Goal: Communication & Community: Answer question/provide support

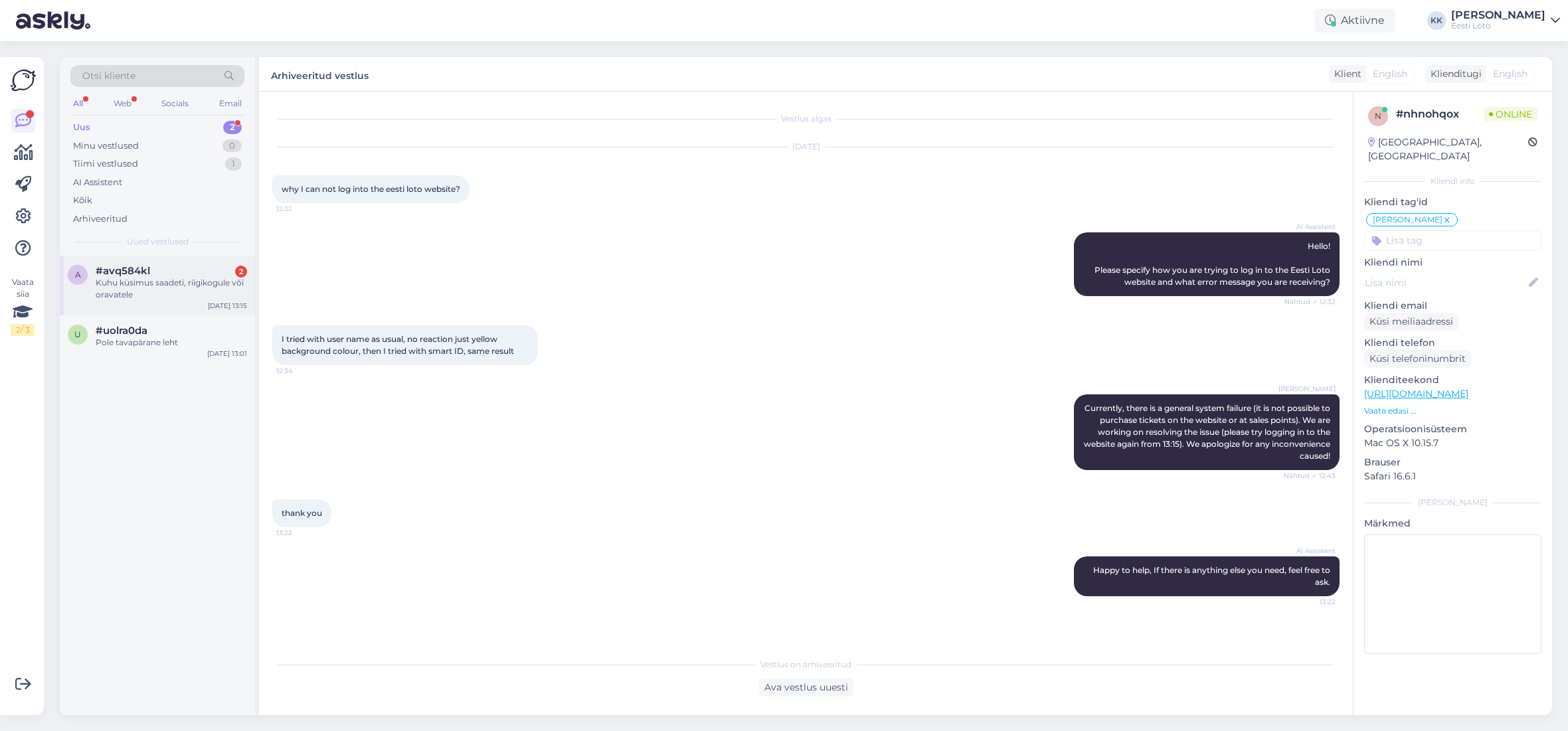
click at [166, 283] on div "Kuhu küsimus saadeti, riigikogule või oravatele" at bounding box center [172, 289] width 151 height 24
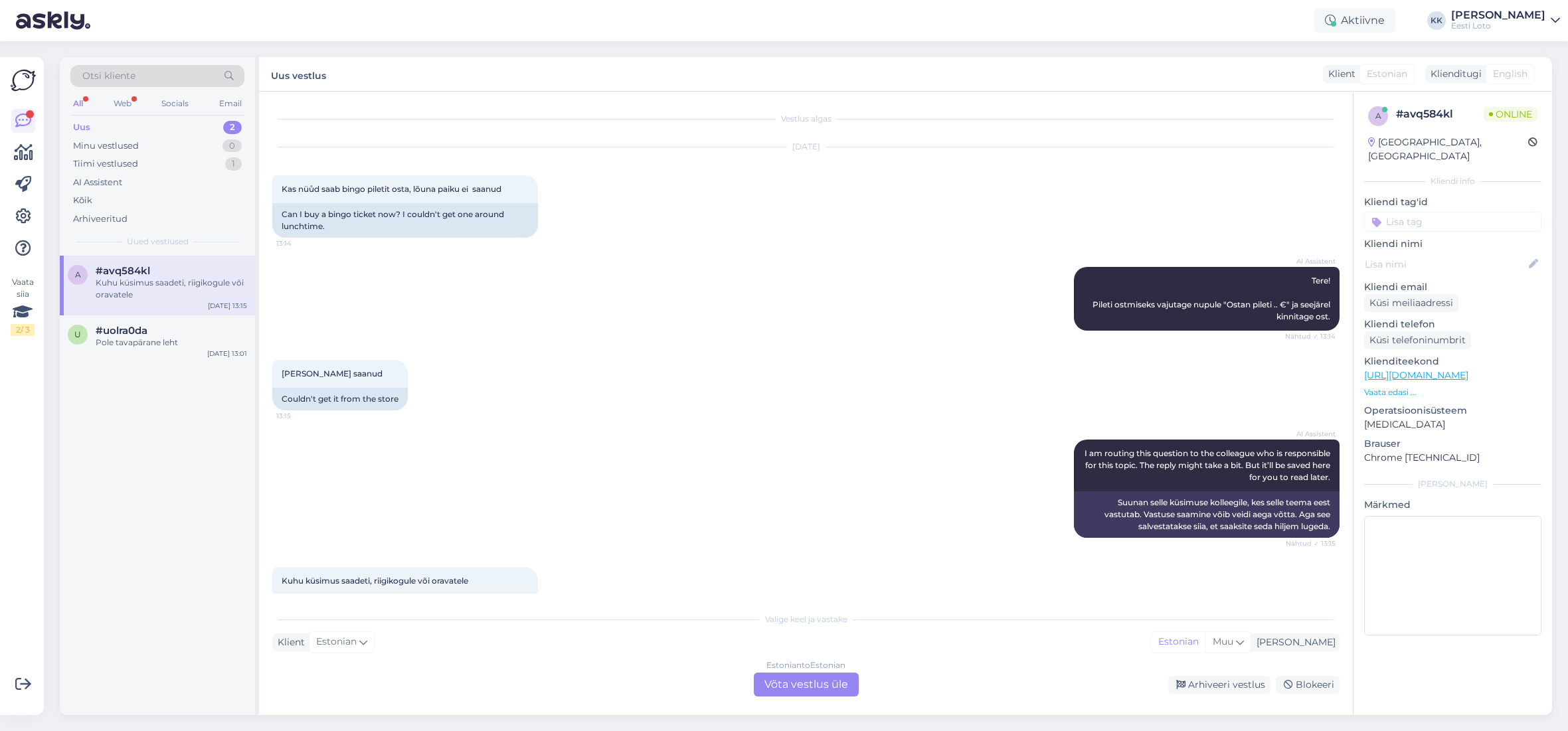
scroll to position [51, 0]
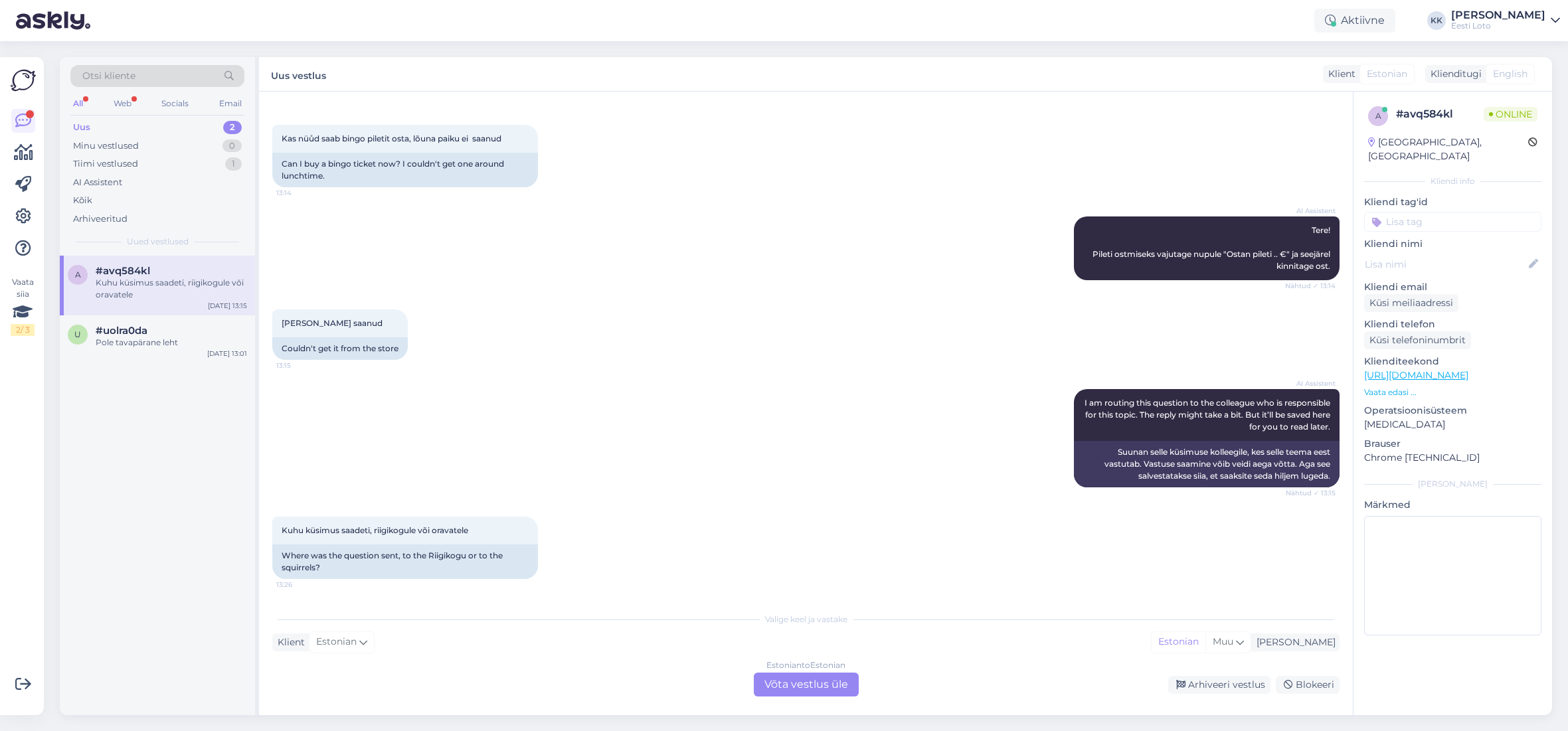
click at [789, 575] on div "Estonian to Estonian Võta vestlus üle" at bounding box center [806, 684] width 105 height 24
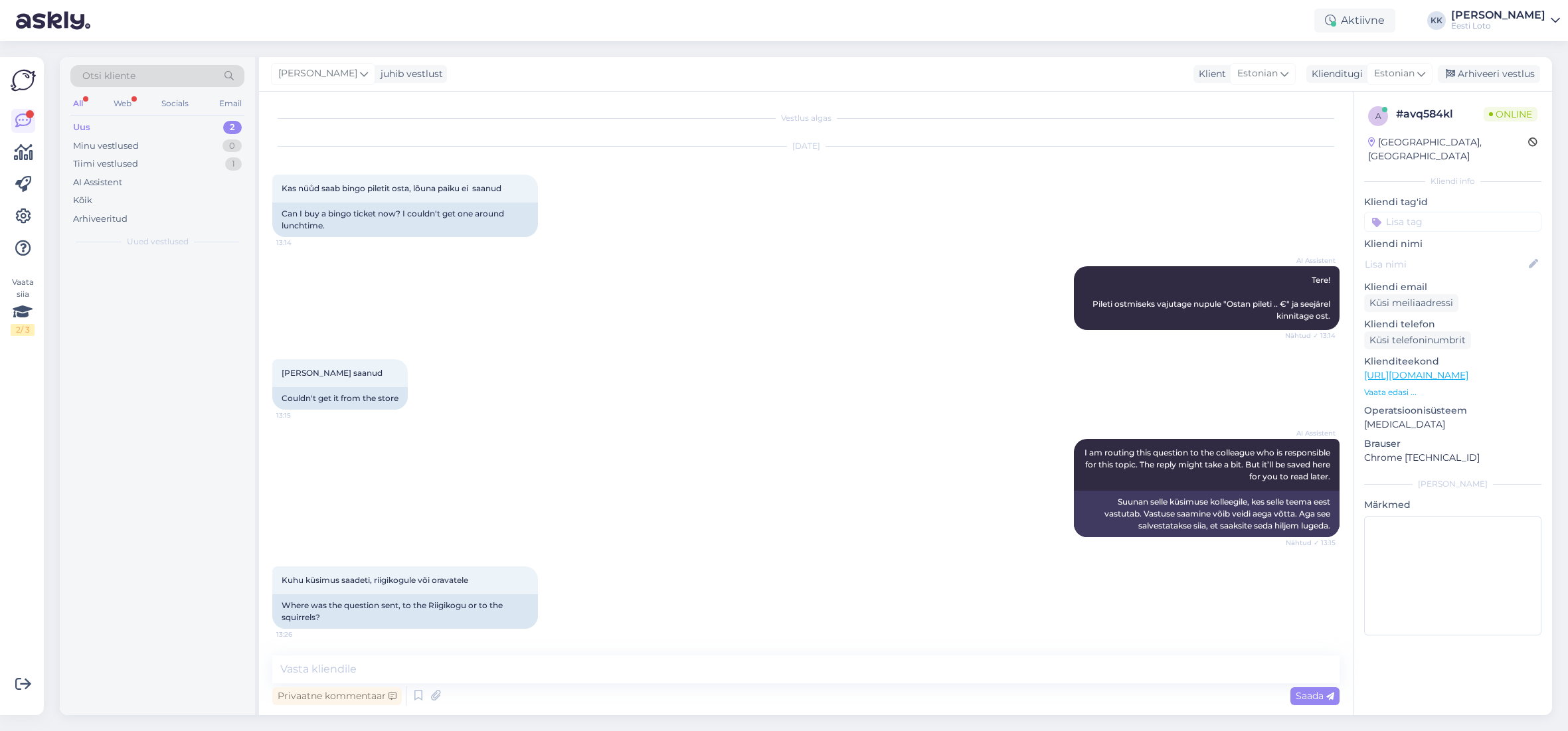
scroll to position [1, 0]
drag, startPoint x: 554, startPoint y: 664, endPoint x: 541, endPoint y: 658, distance: 14.3
click at [554, 575] on textarea at bounding box center [805, 669] width 1067 height 28
drag, startPoint x: 525, startPoint y: 668, endPoint x: 524, endPoint y: 686, distance: 18.0
click at [525, 575] on textarea "Tere. Piletite müük on taastunud nii internetid, kui müügipunktis." at bounding box center [805, 669] width 1067 height 28
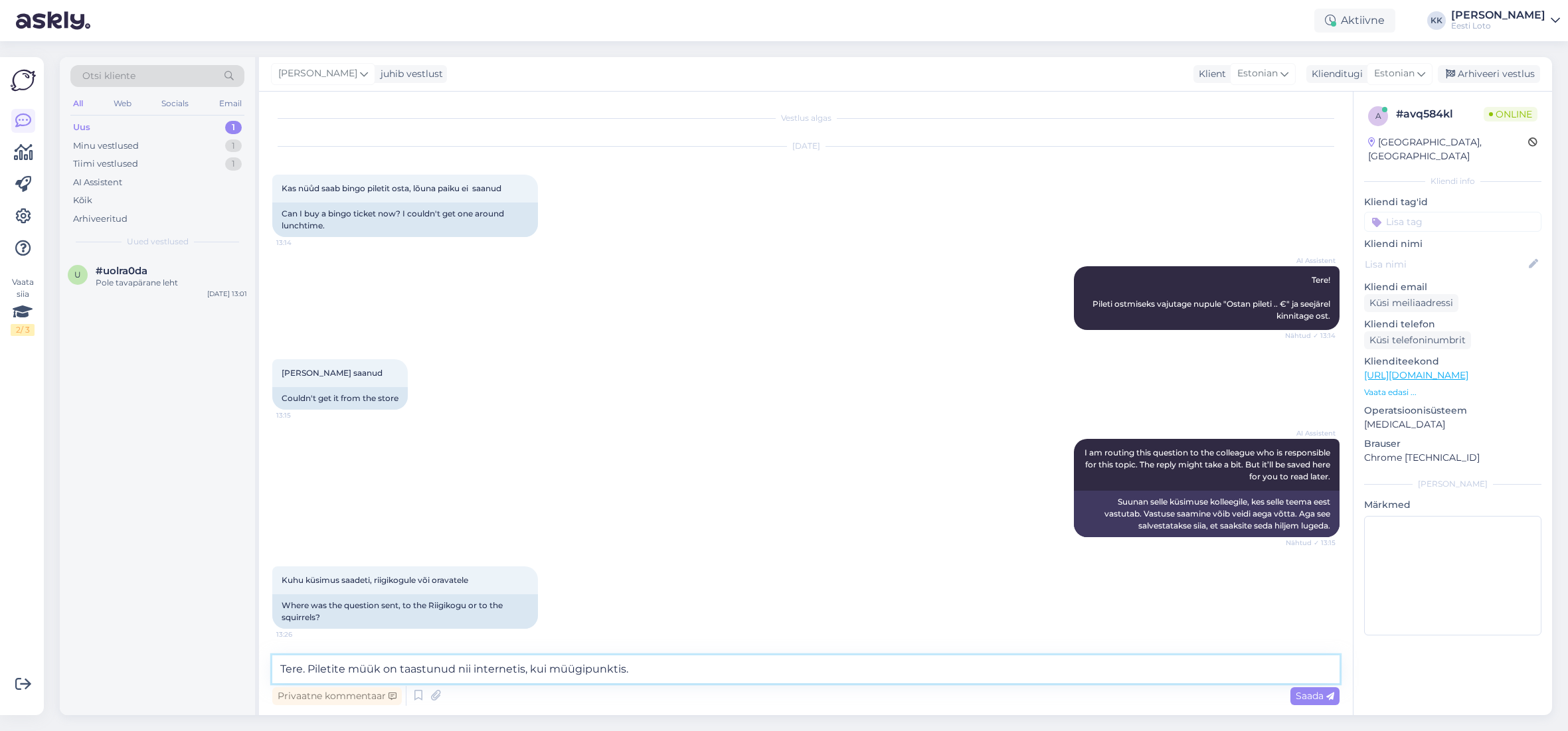
click at [651, 575] on textarea "Tere. Piletite müük on taastunud nii internetis, kui müügipunktis." at bounding box center [805, 669] width 1067 height 28
type textarea "Tere. Piletite müük on taastunud nii internetis, kui müügipunktis."
click at [1163, 575] on span "Saada" at bounding box center [1315, 695] width 39 height 12
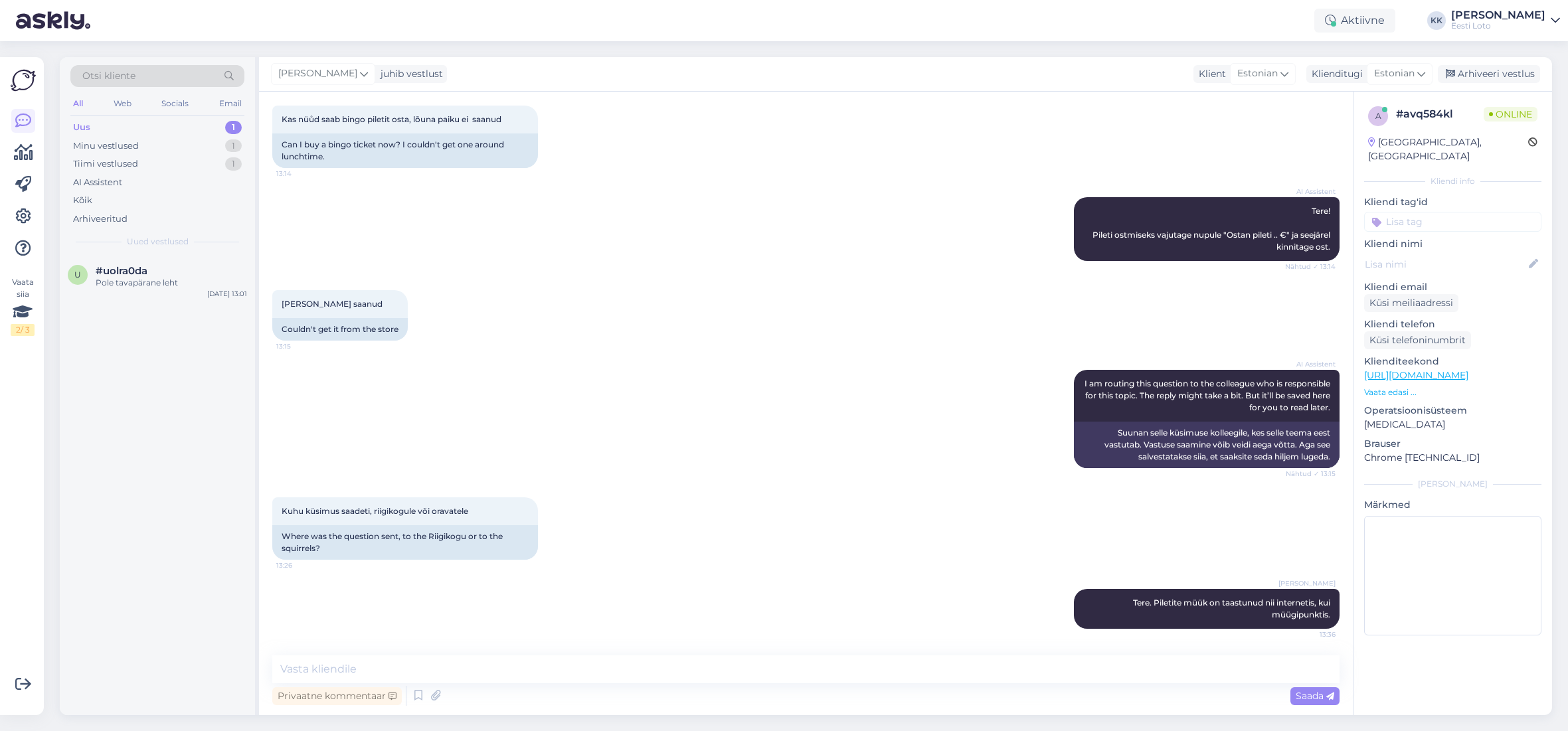
click at [1163, 213] on input at bounding box center [1453, 222] width 177 height 20
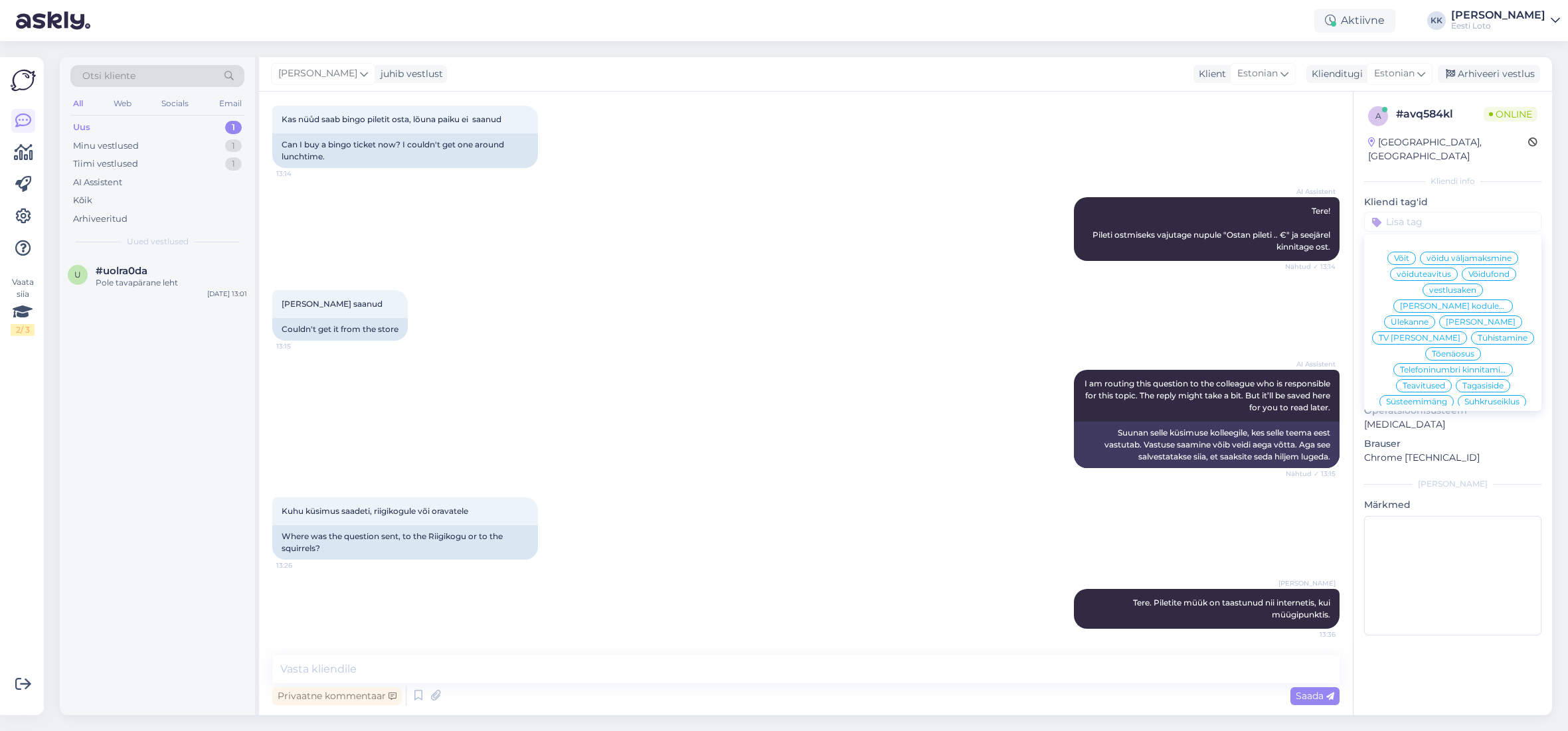
click at [1163, 318] on span "[PERSON_NAME]" at bounding box center [1479, 321] width 69 height 8
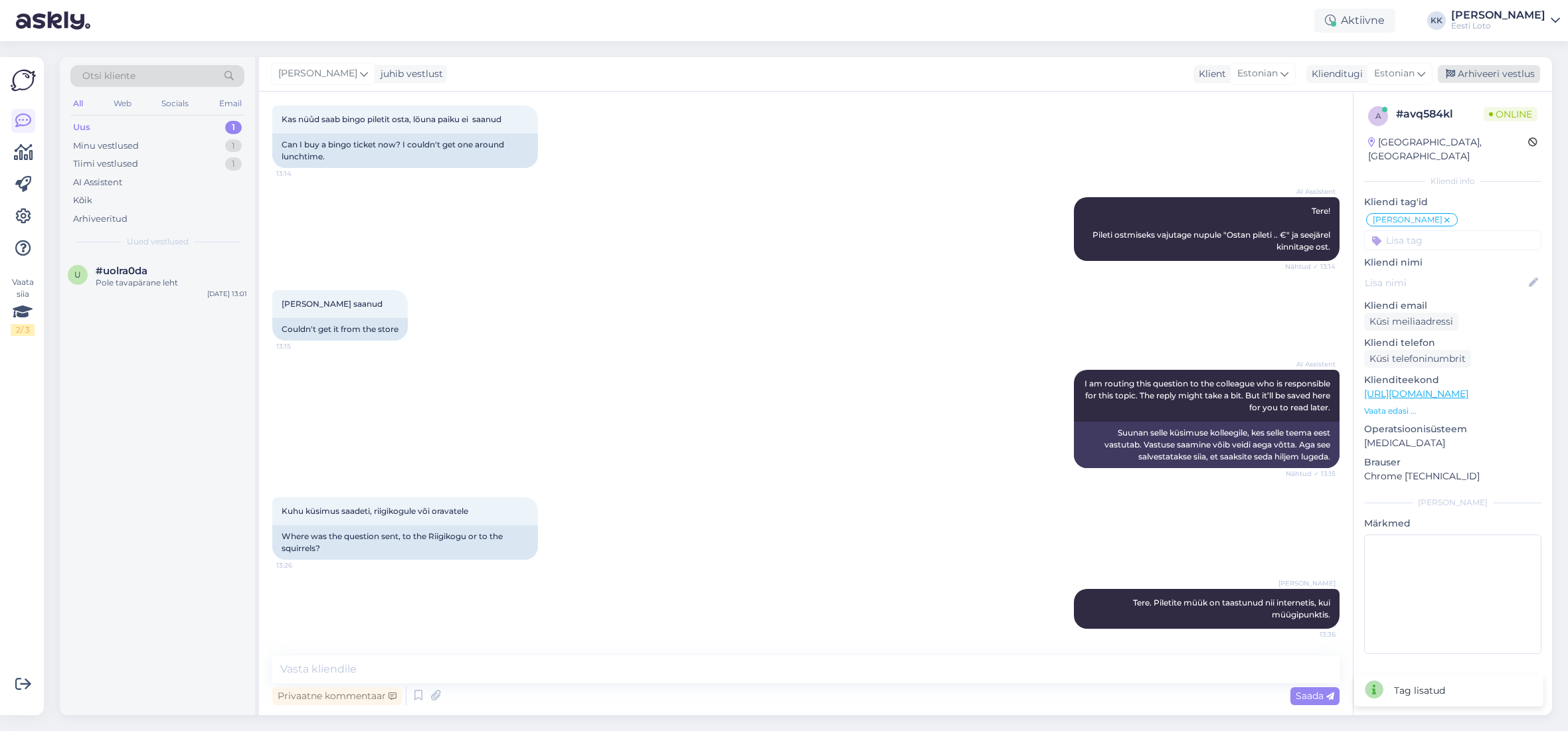
click at [1163, 68] on div "Arhiveeri vestlus" at bounding box center [1489, 73] width 103 height 18
click at [133, 292] on div "u #uolra0da Pole tavapärane leht Sep 2 13:01" at bounding box center [157, 280] width 195 height 48
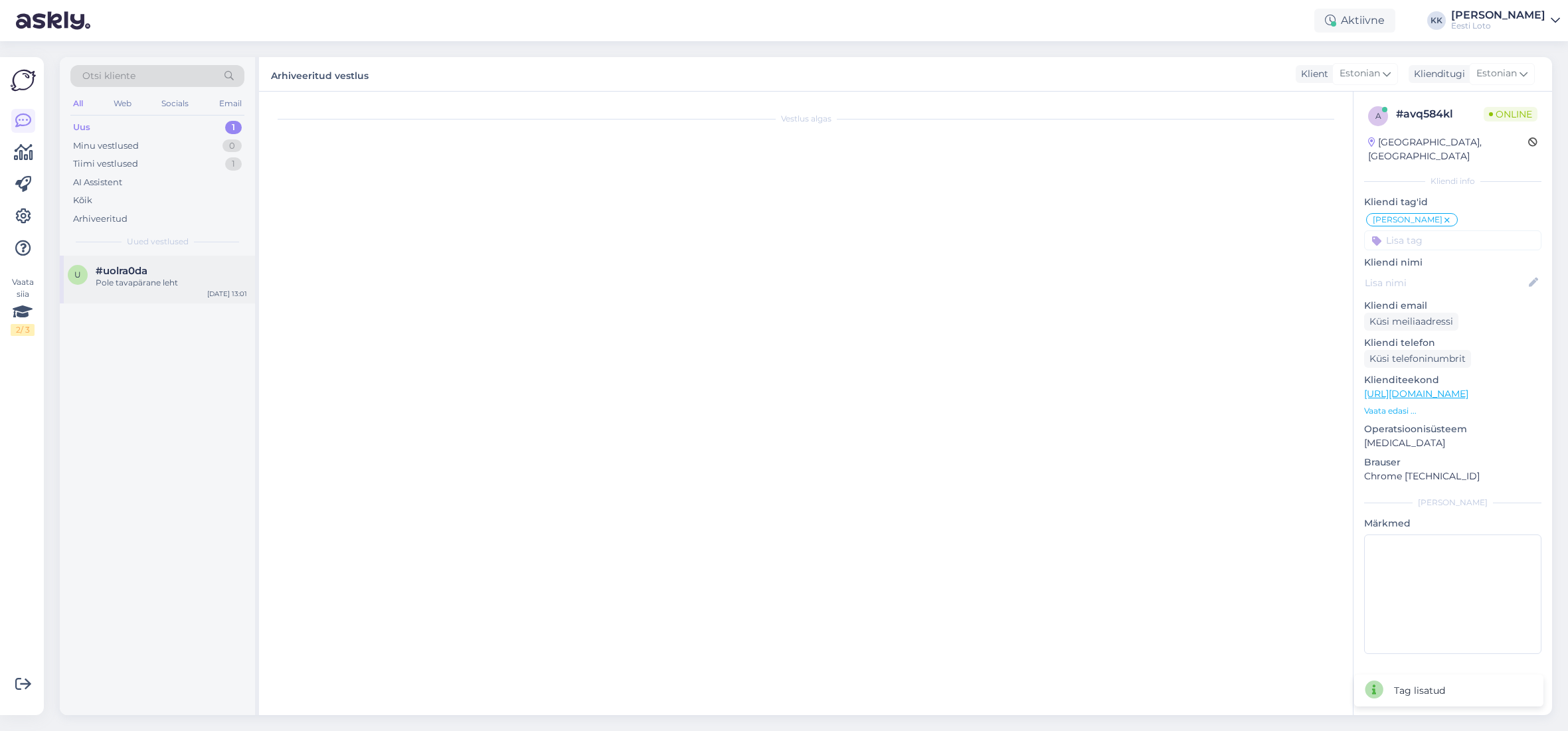
scroll to position [0, 0]
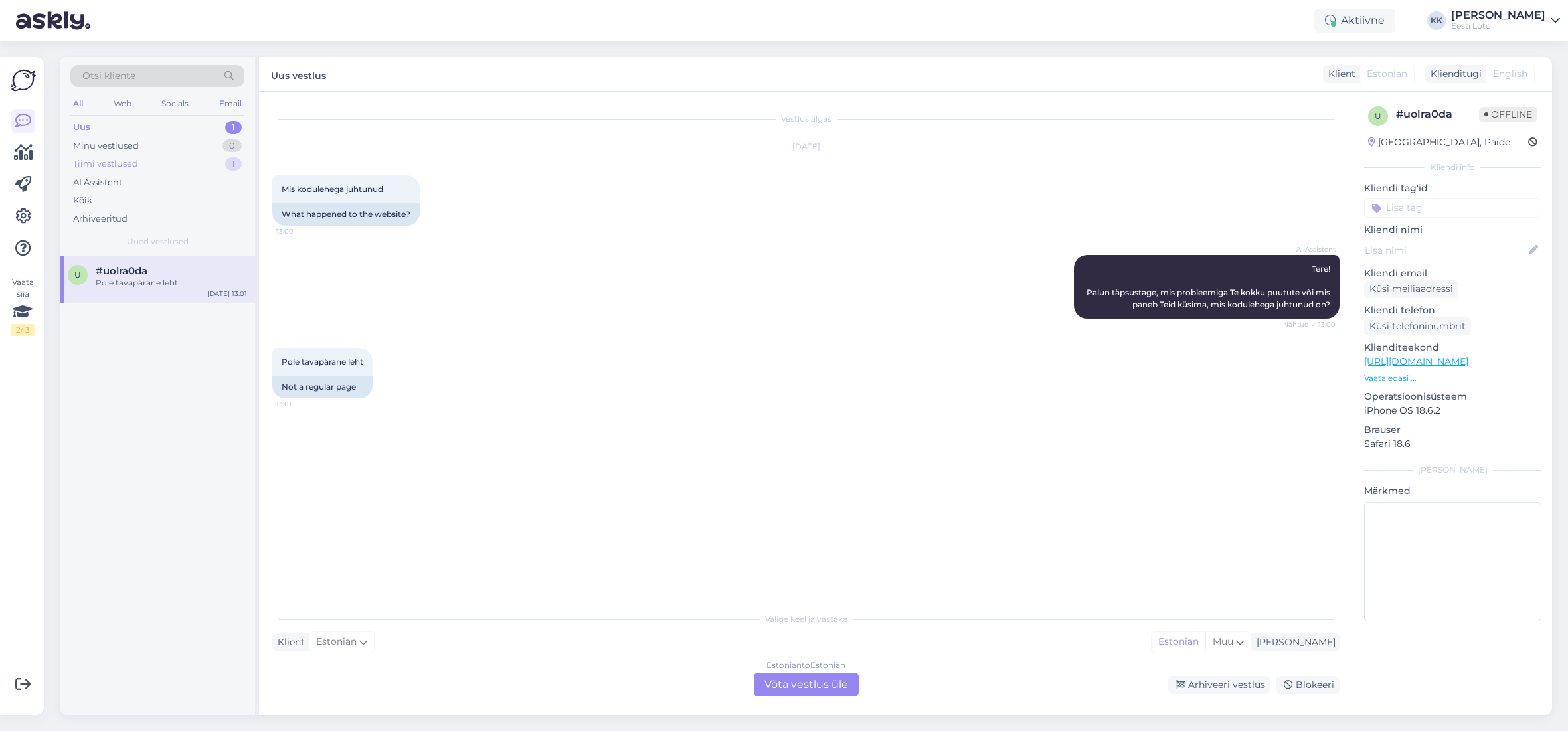
click at [176, 162] on div "Tiimi vestlused 1" at bounding box center [157, 164] width 174 height 18
click at [179, 287] on div "Palun teatage enda isikukood." at bounding box center [172, 282] width 151 height 12
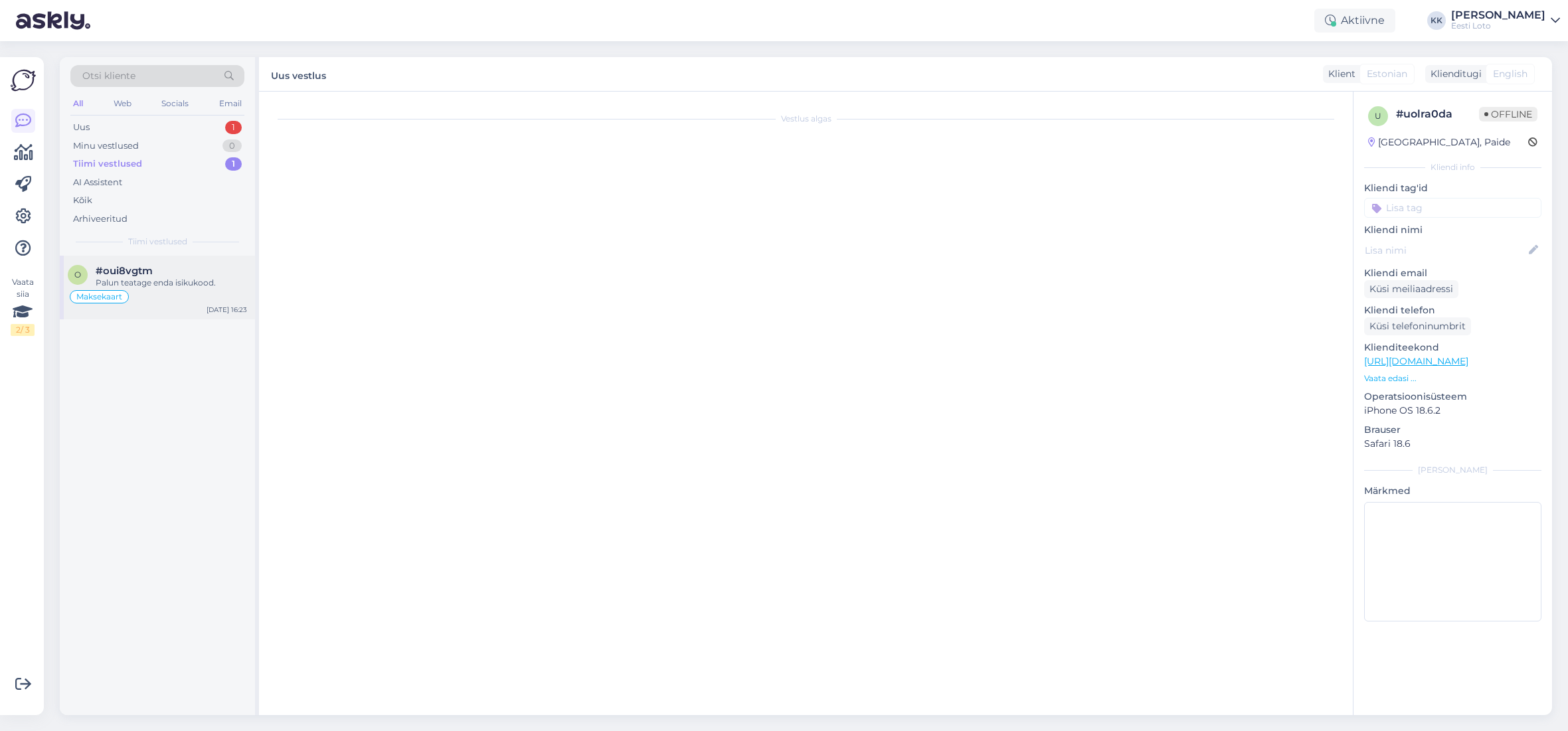
scroll to position [641, 0]
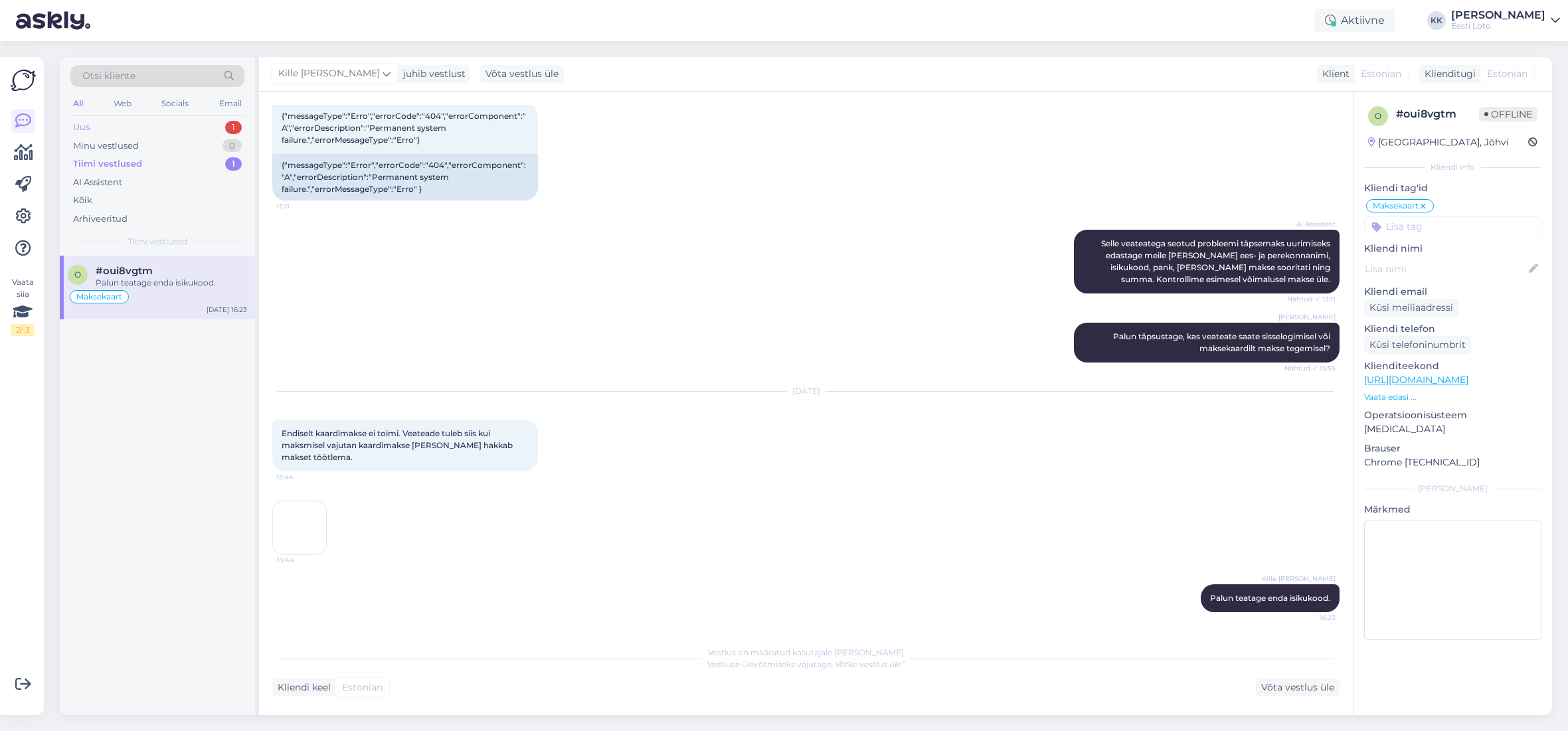
click at [81, 124] on div "Uus" at bounding box center [81, 127] width 17 height 13
click at [169, 290] on div "Hello, I am routing this question to the colleague who is responsible for this …" at bounding box center [172, 289] width 151 height 24
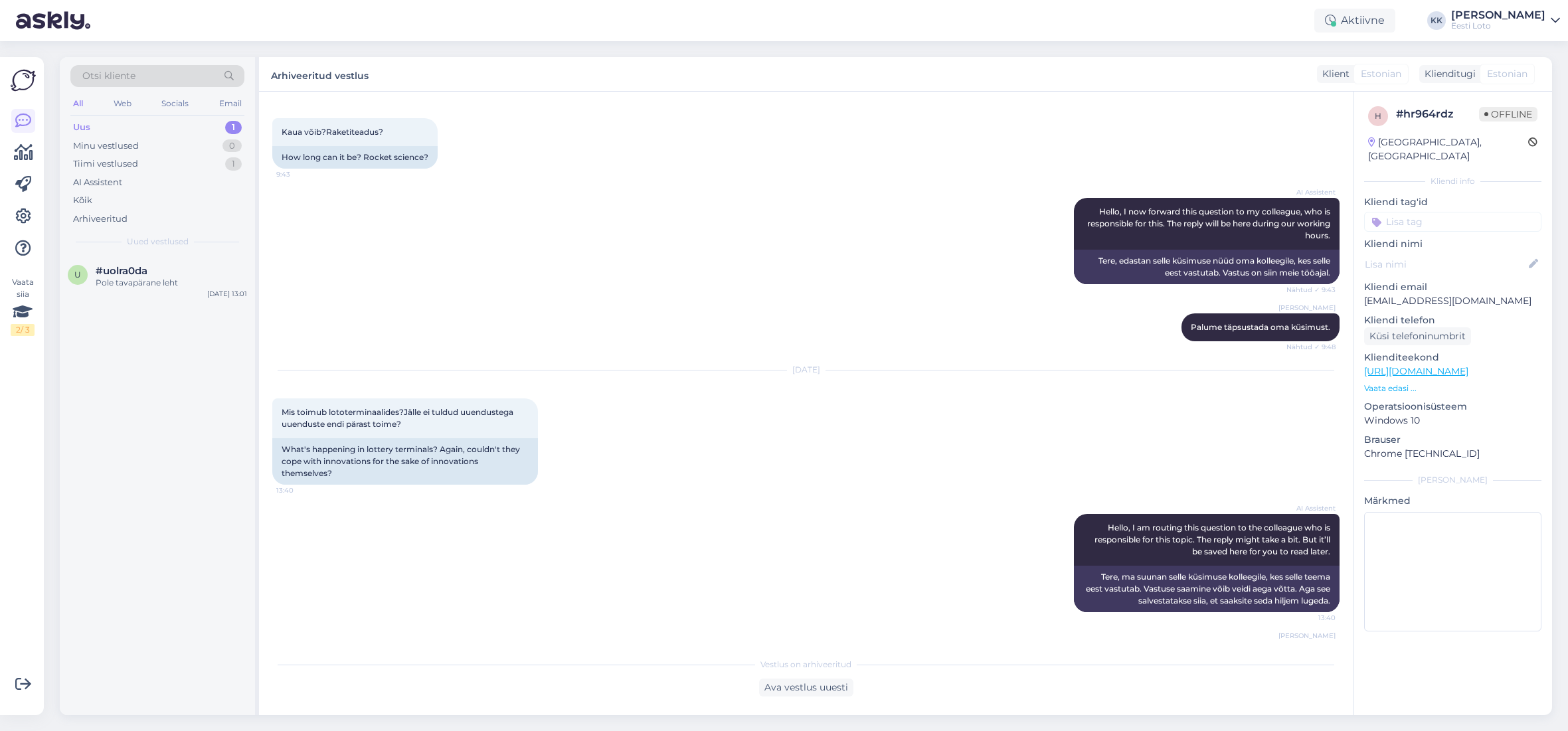
scroll to position [138, 0]
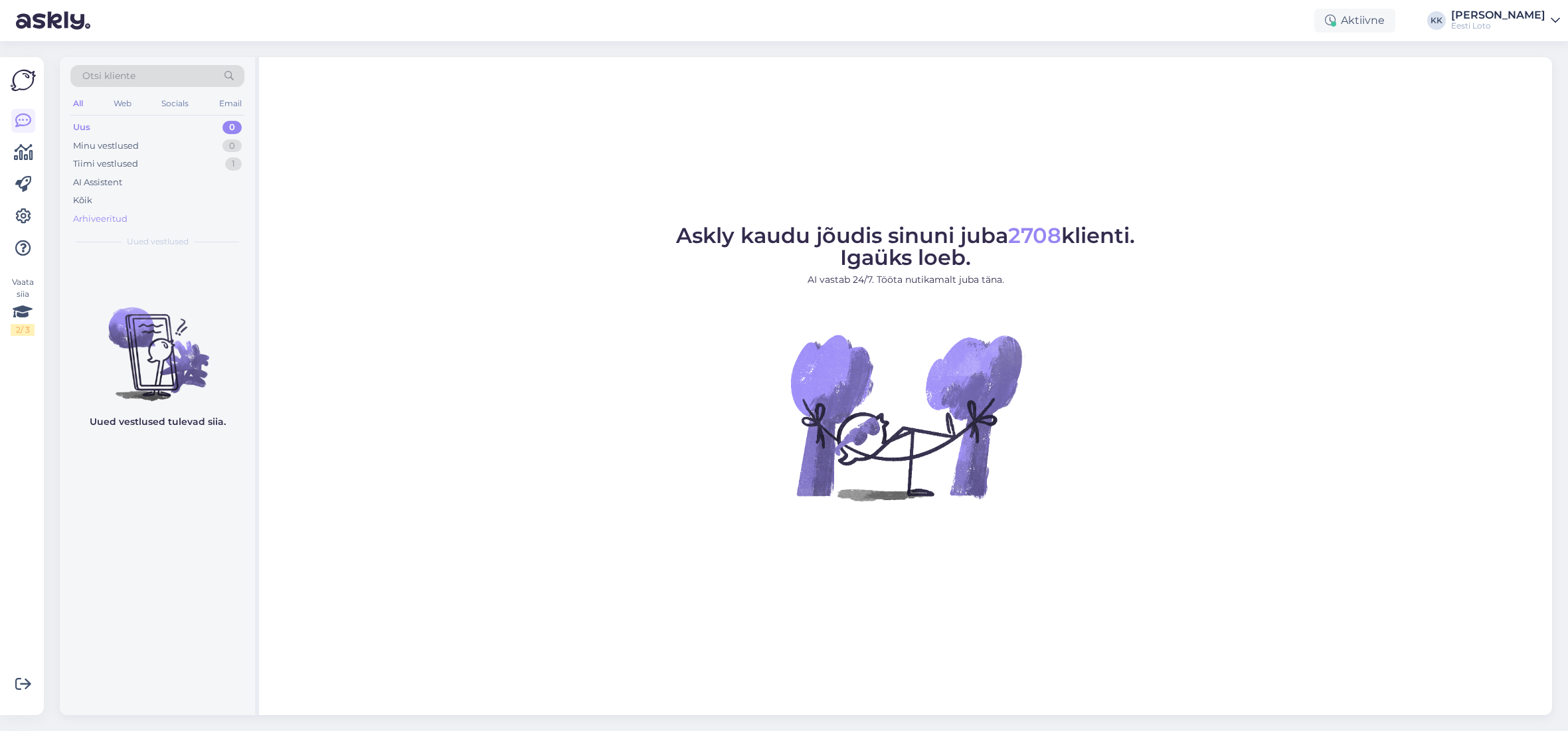
click at [112, 211] on div "Arhiveeritud" at bounding box center [157, 219] width 174 height 18
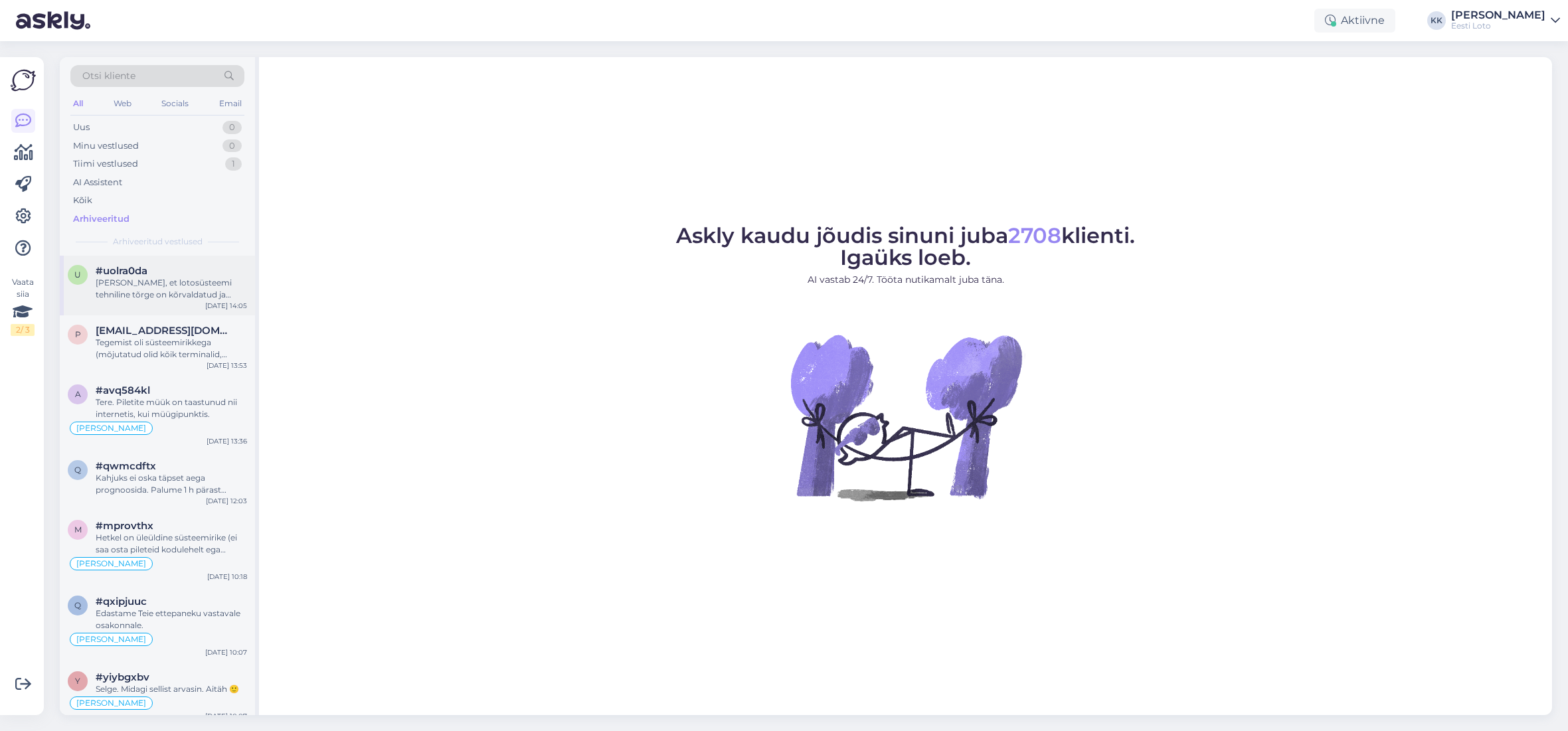
click at [141, 293] on div "[PERSON_NAME], et lotosüsteemi tehniline tõrge on kõrvaldatud ja lotopiletite m…" at bounding box center [172, 289] width 151 height 24
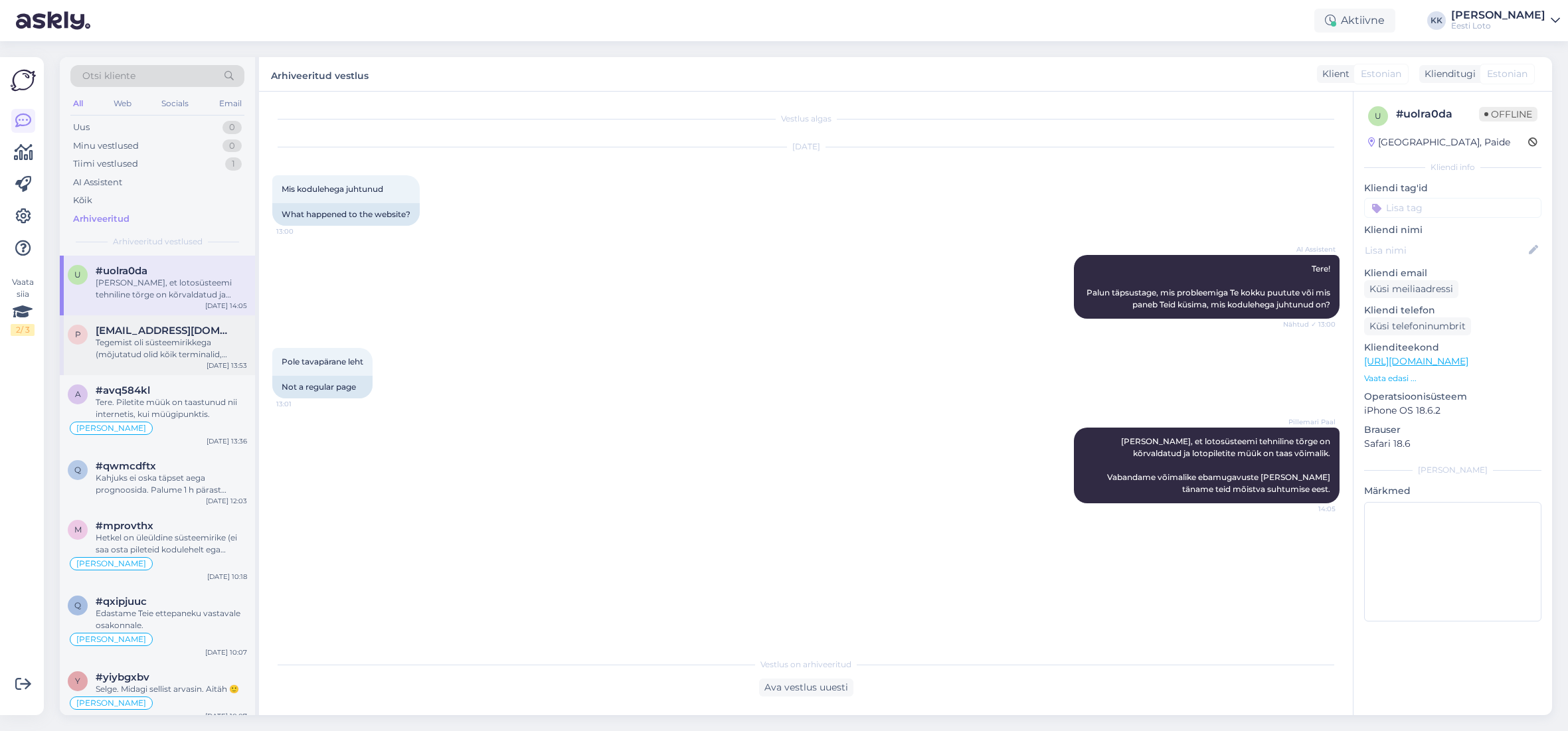
click at [163, 348] on div "Tegemist oli süsteemirikkega (mõjutatud olid kõik terminalid, koduleht ja loto …" at bounding box center [172, 349] width 151 height 24
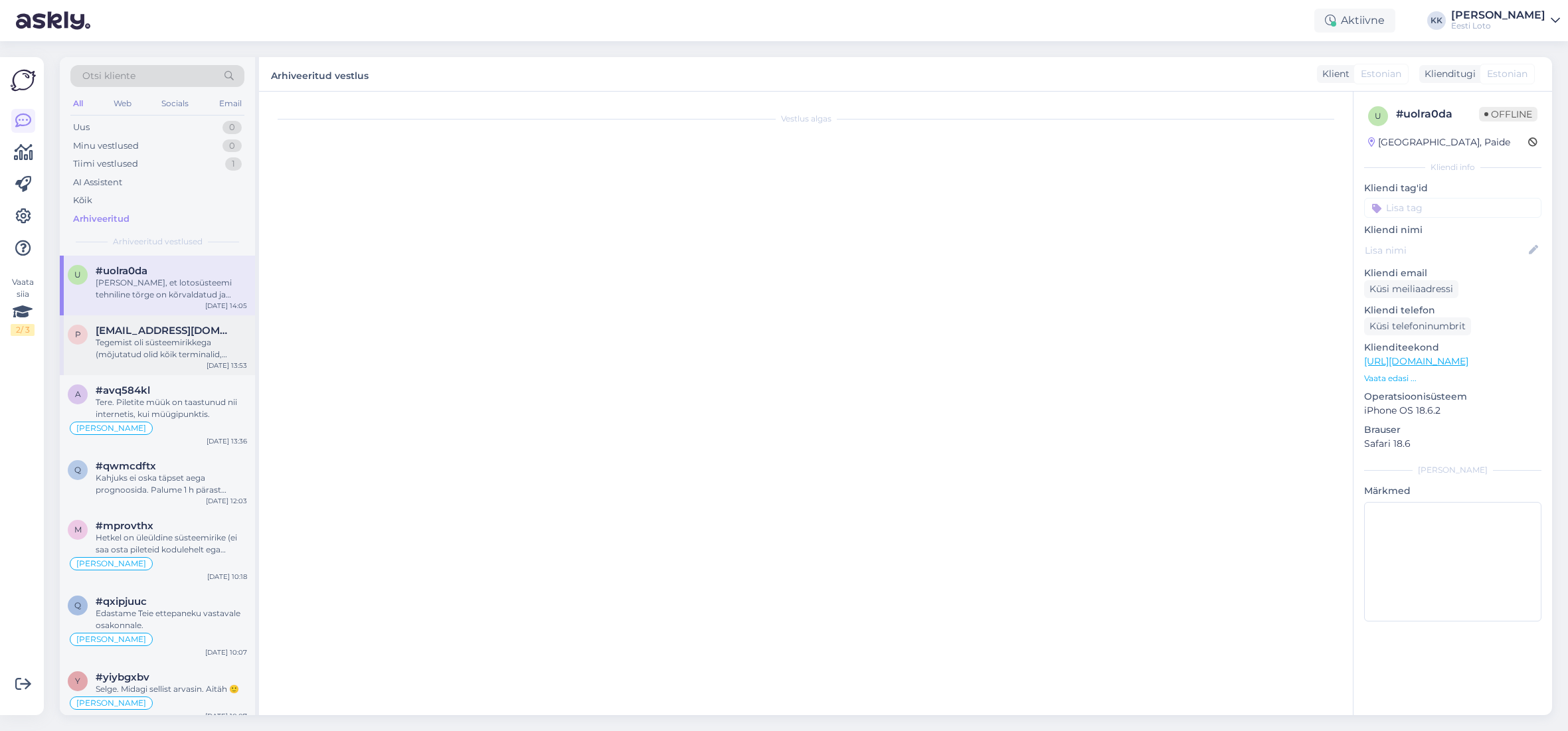
scroll to position [138, 0]
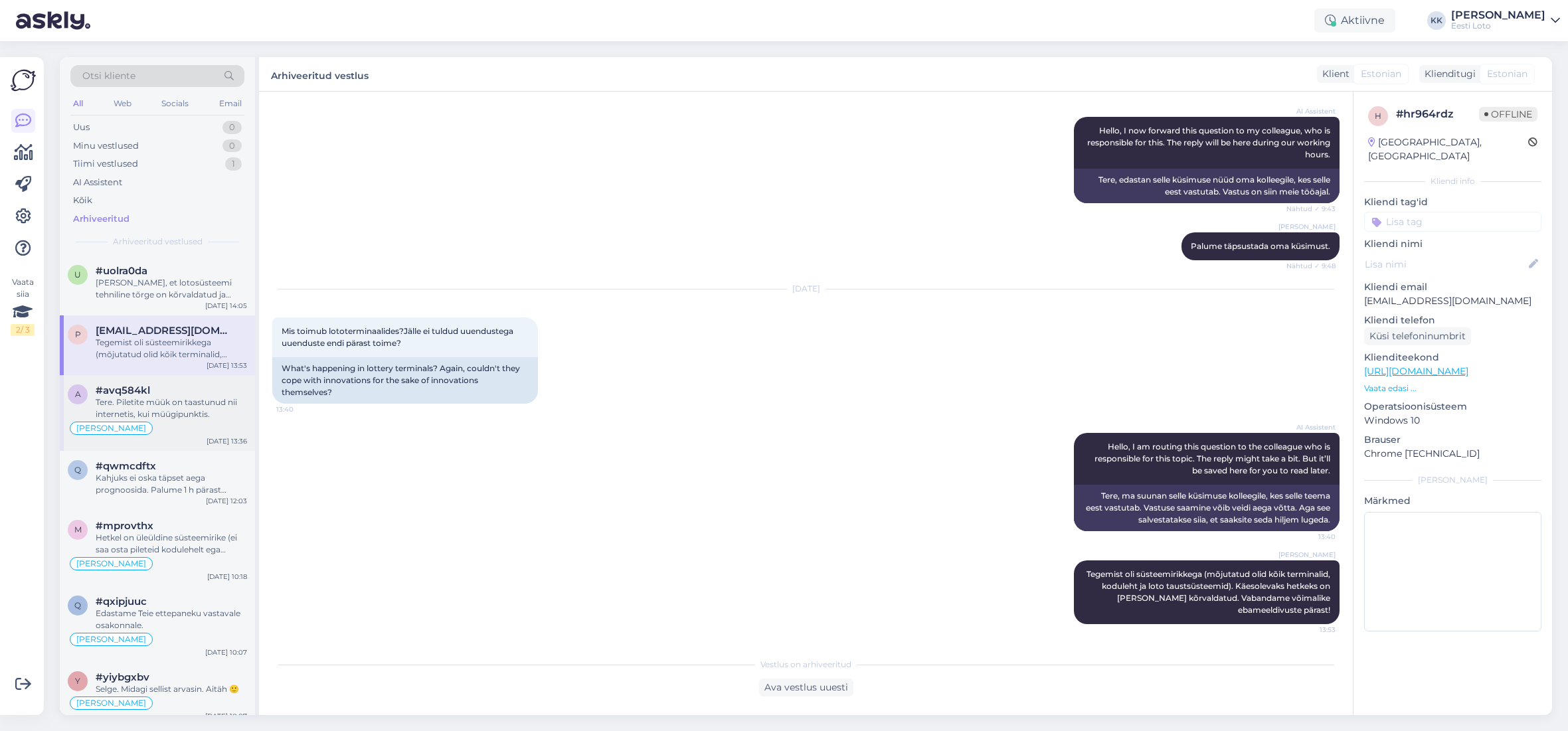
click at [199, 412] on div "Tere. Piletite müük on taastunud nii internetis, kui müügipunktis." at bounding box center [172, 408] width 151 height 24
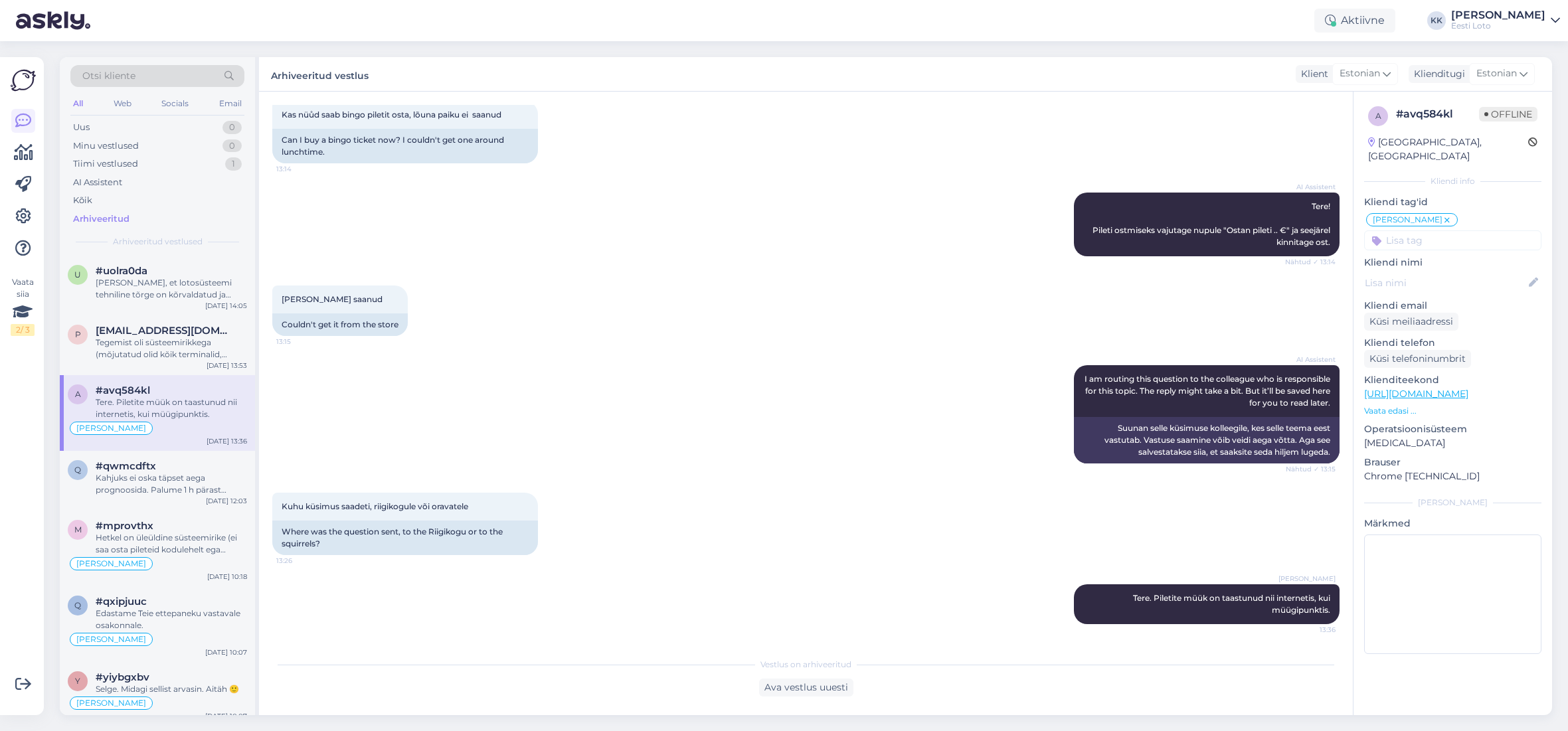
scroll to position [75, 0]
click at [93, 128] on div "Uus 0" at bounding box center [157, 127] width 174 height 18
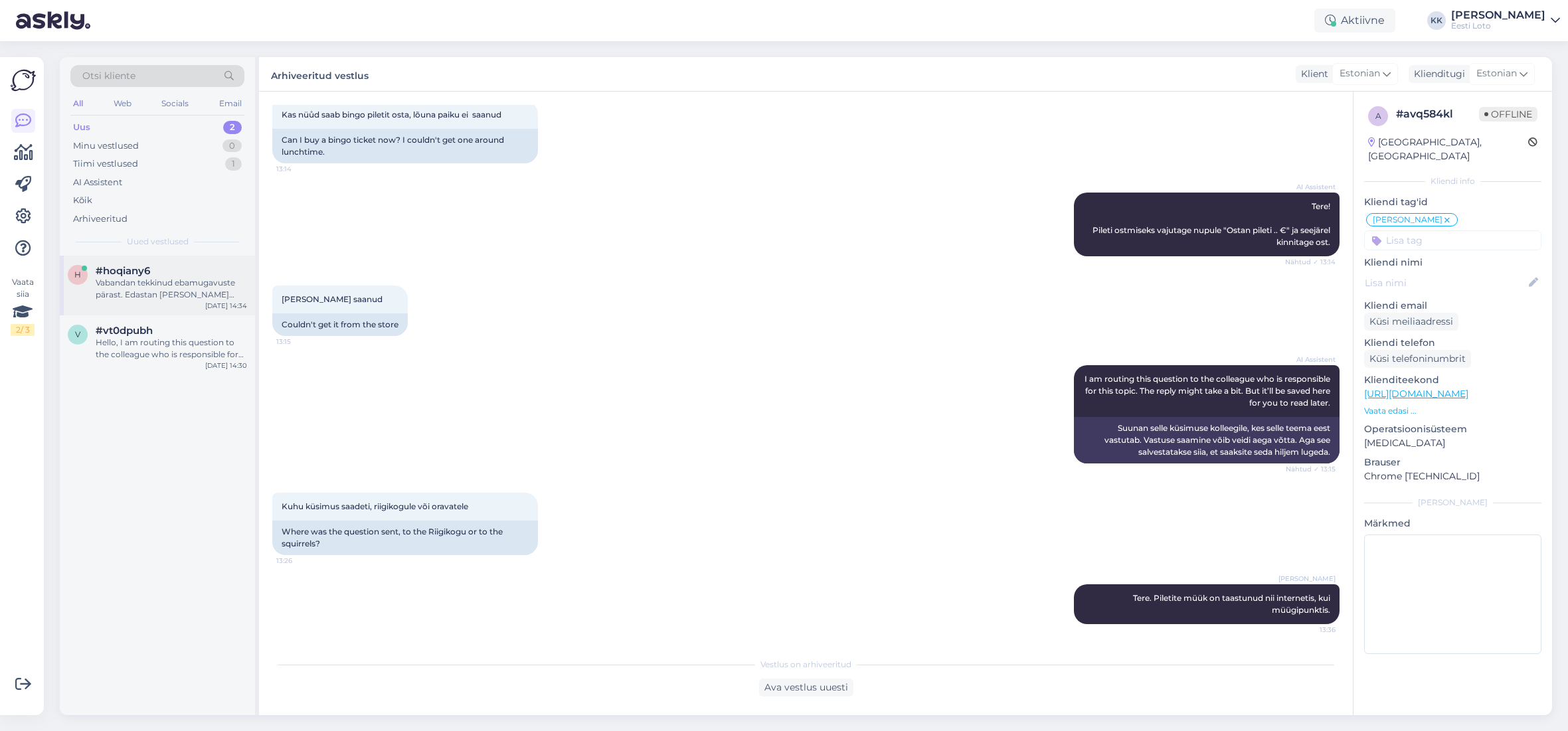
click at [155, 293] on div "Vabandan tekkinud ebamugavuste pärast. Edastan [PERSON_NAME] päringu kolleegile…" at bounding box center [172, 289] width 151 height 24
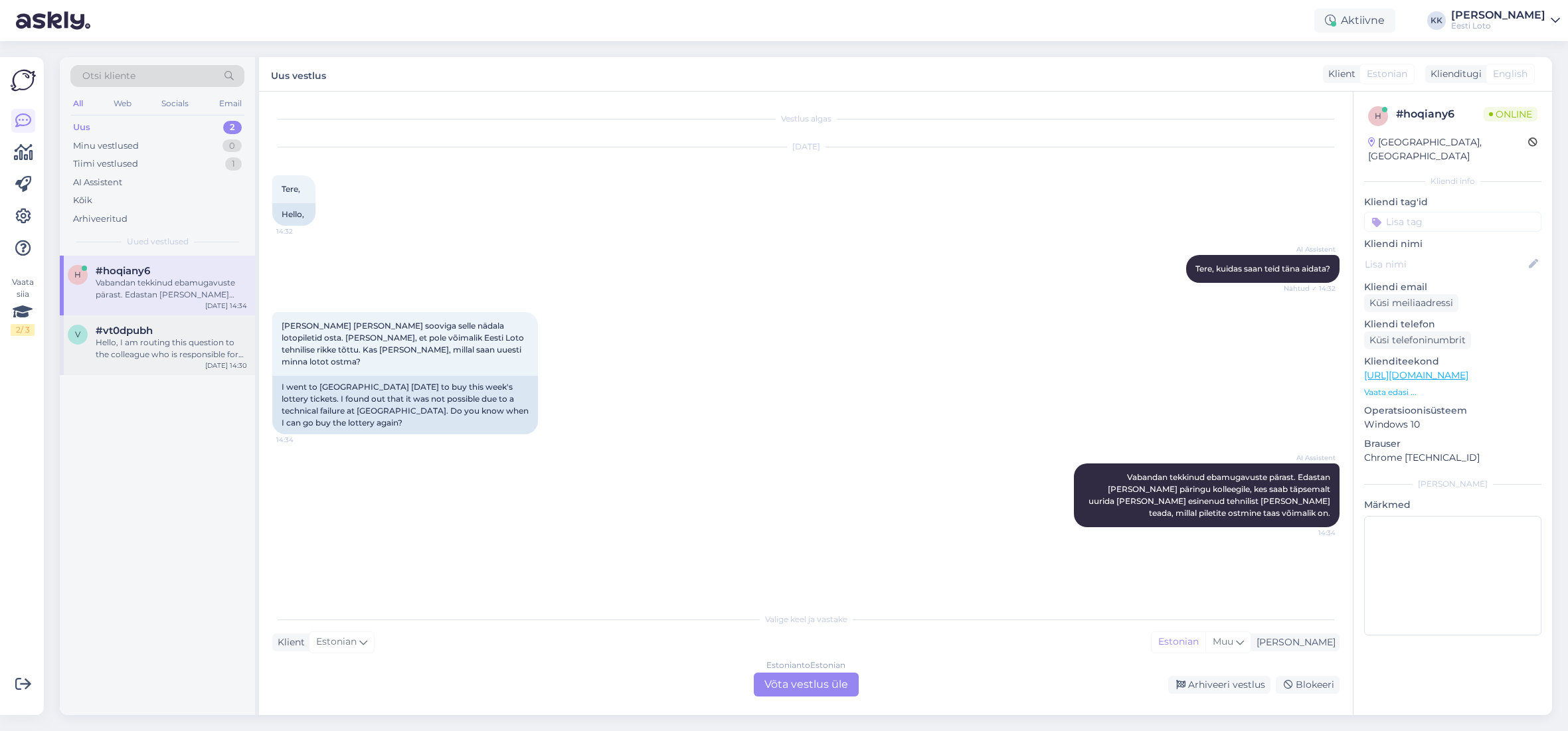
click at [169, 340] on div "Hello, I am routing this question to the colleague who is responsible for this …" at bounding box center [172, 349] width 151 height 24
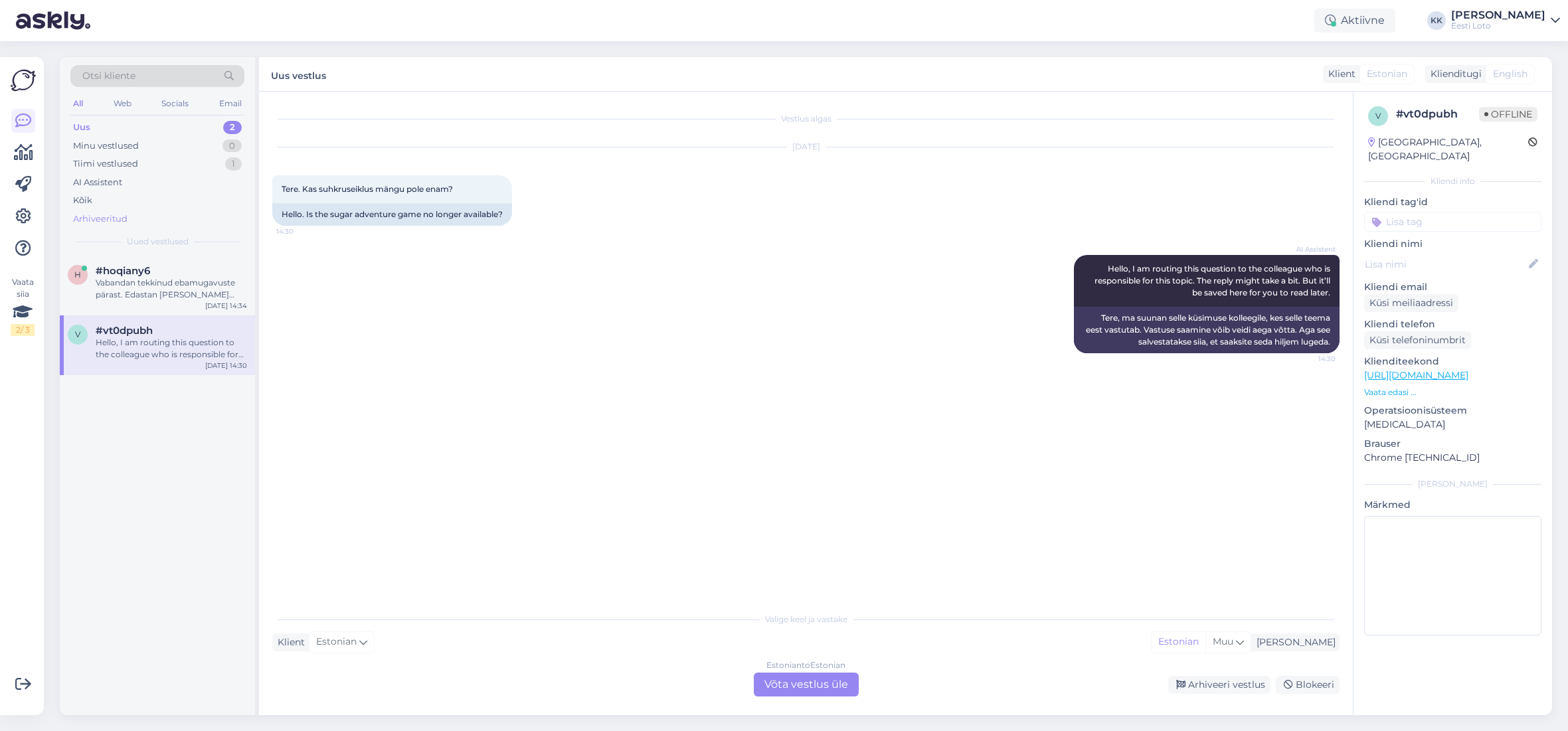
click at [147, 216] on div "Arhiveeritud" at bounding box center [157, 219] width 174 height 18
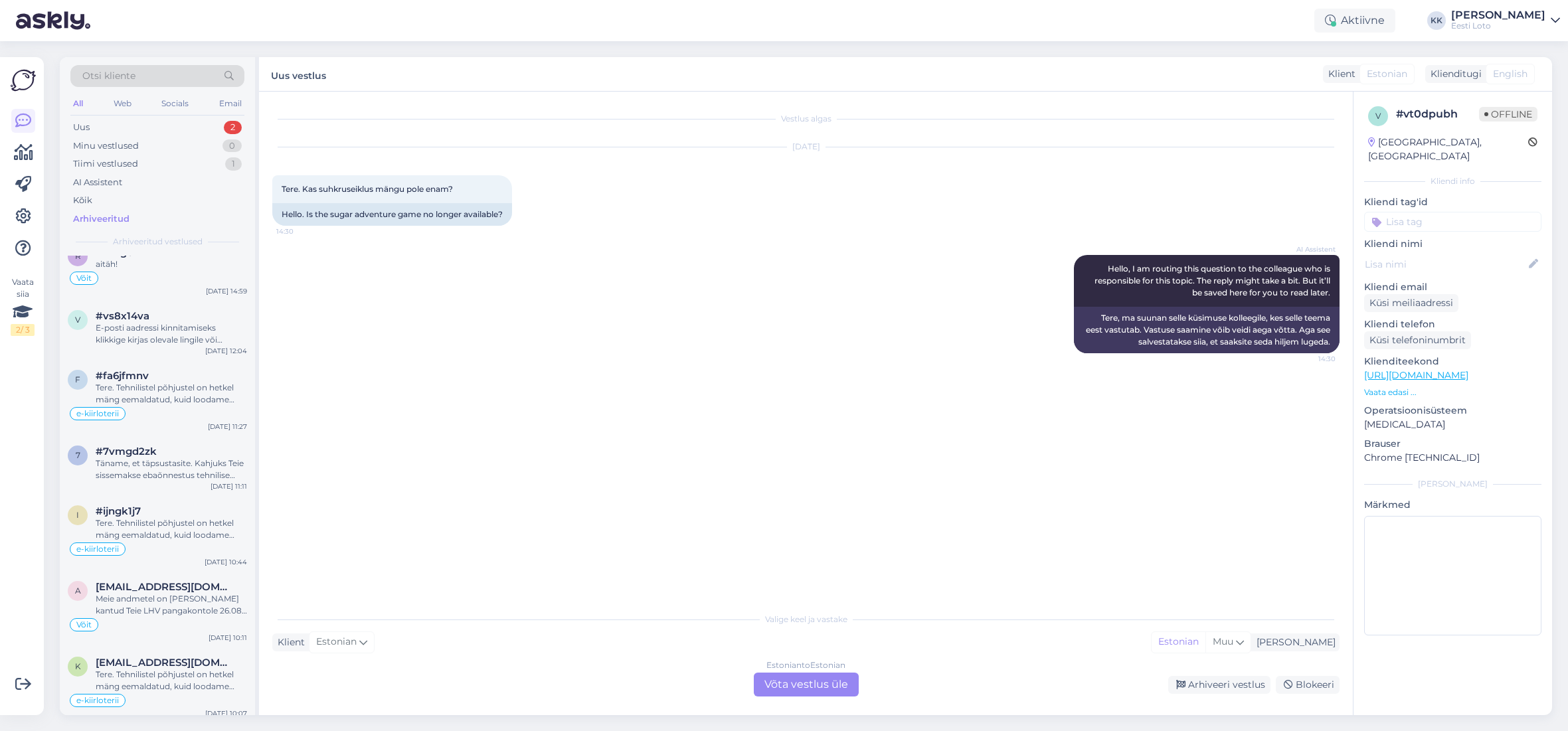
scroll to position [1085, 0]
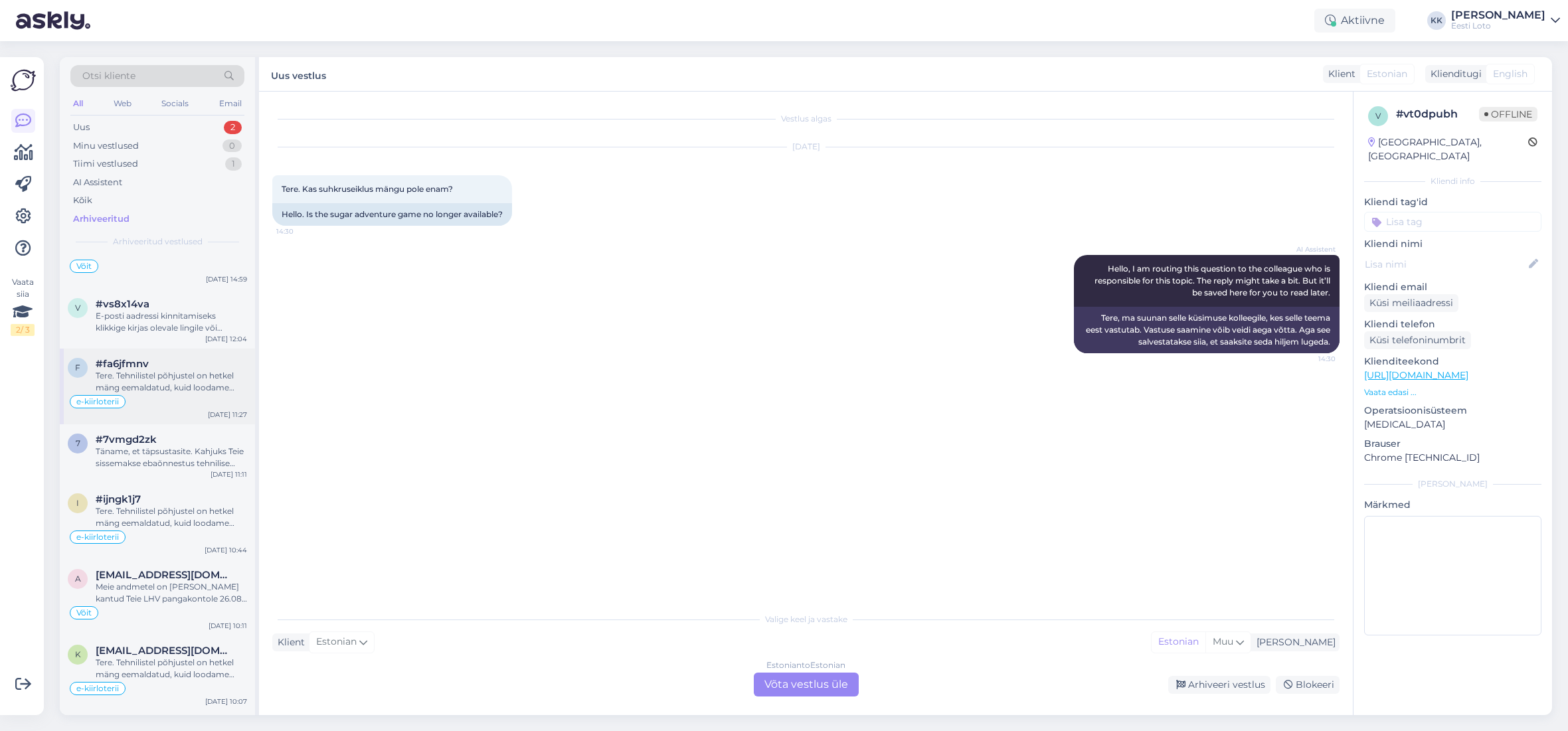
click at [161, 376] on div "Tere. Tehnilistel põhjustel on hetkel mäng eemaldatud, kuid loodame peagi mängu…" at bounding box center [172, 381] width 151 height 24
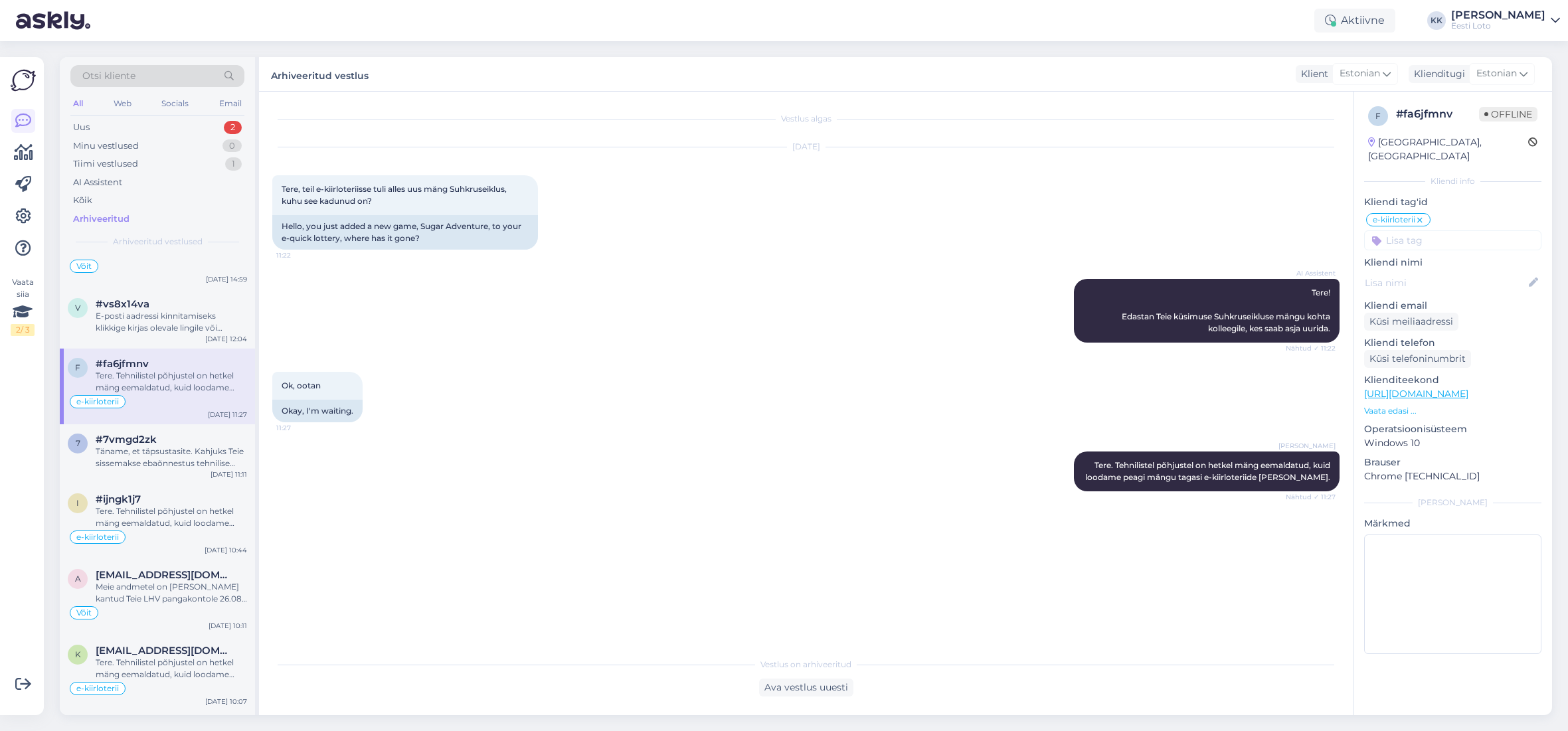
scroll to position [1105, 0]
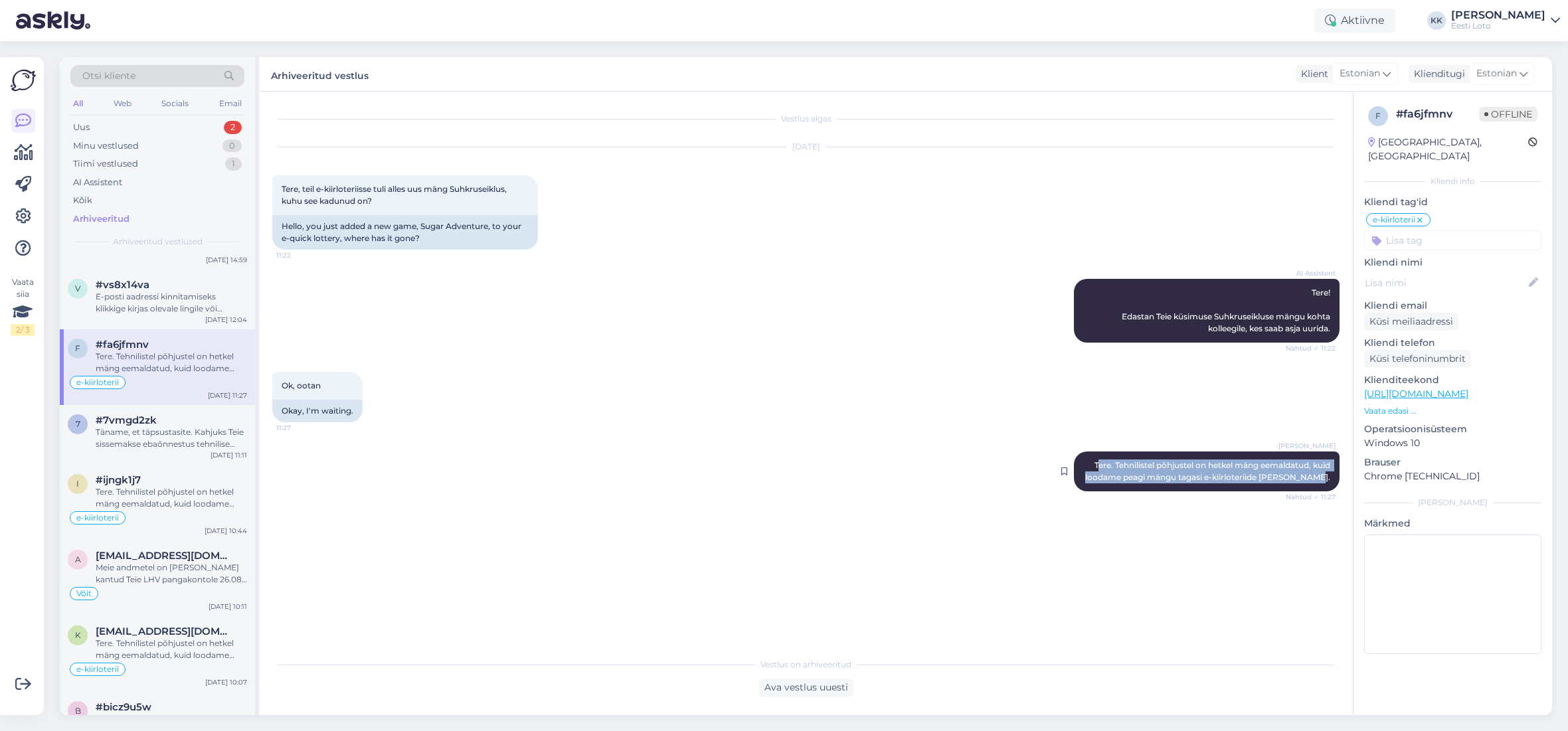
drag, startPoint x: 1091, startPoint y: 464, endPoint x: 1330, endPoint y: 477, distance: 239.4
click at [1330, 477] on div "[PERSON_NAME] Tere. Tehnilistel põhjustel on hetkel mäng eemaldatud, kuid looda…" at bounding box center [1207, 471] width 266 height 40
click at [1126, 470] on span "Tere. Tehnilistel põhjustel on hetkel mäng eemaldatud, kuid loodame peagi mängu…" at bounding box center [1208, 471] width 247 height 22
click at [1102, 466] on span "Tere. Tehnilistel põhjustel on hetkel mäng eemaldatud, kuid loodame peagi mängu…" at bounding box center [1208, 471] width 247 height 22
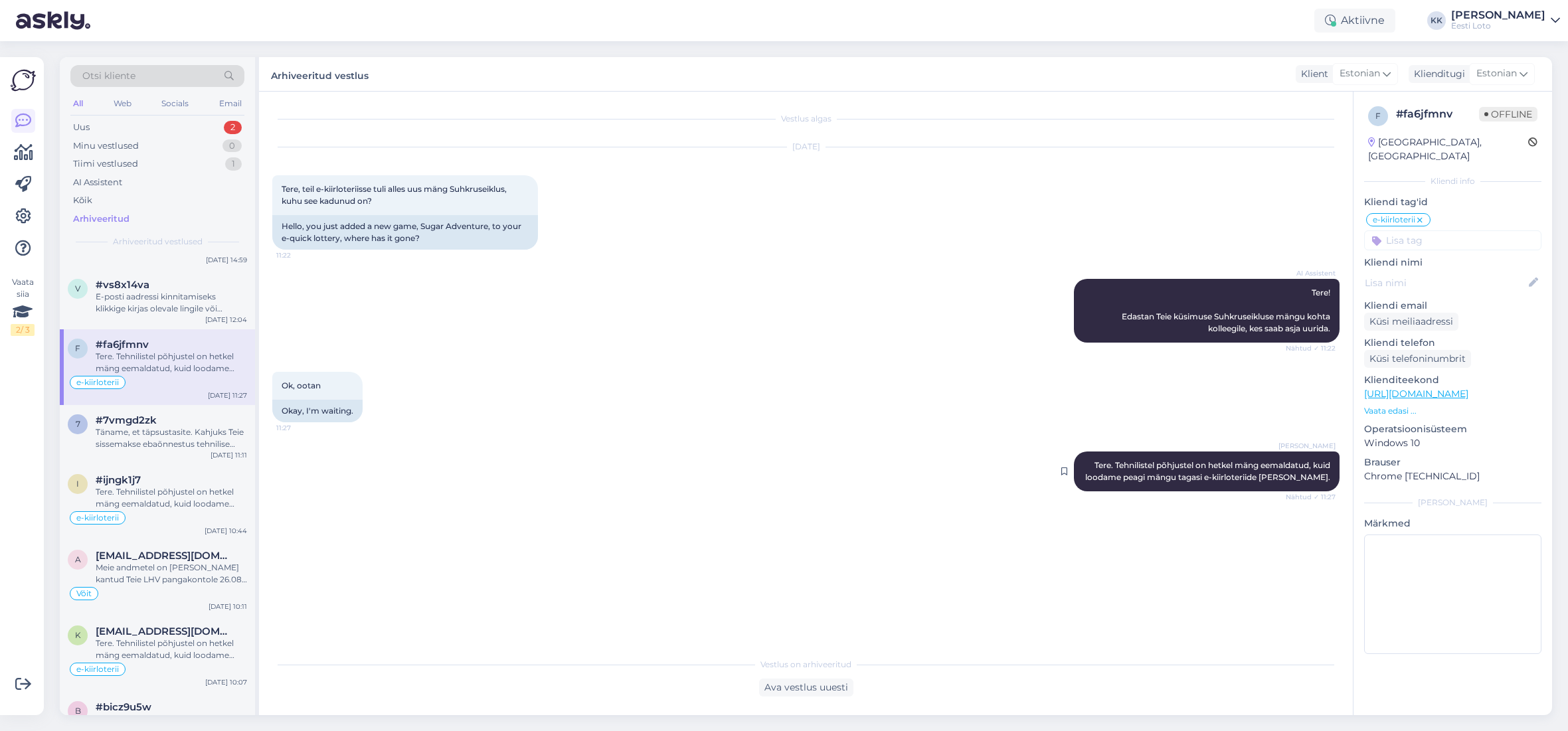
click at [1102, 466] on span "Tere. Tehnilistel põhjustel on hetkel mäng eemaldatud, kuid loodame peagi mängu…" at bounding box center [1208, 471] width 247 height 22
copy span "[PERSON_NAME]"
click at [139, 120] on div "Uus 2" at bounding box center [157, 127] width 174 height 18
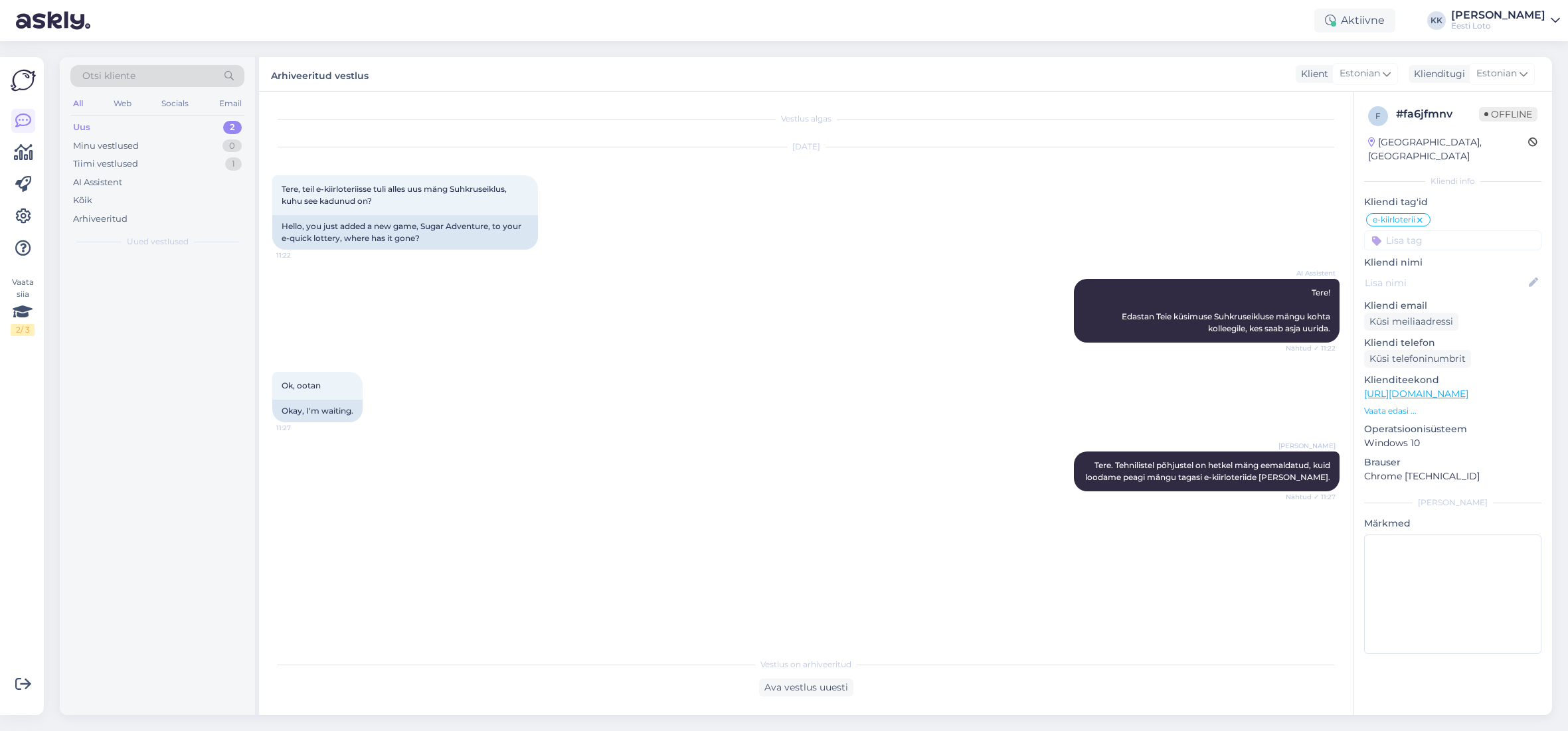
scroll to position [0, 0]
click at [135, 340] on div "Hello, I am routing this question to the colleague who is responsible for this …" at bounding box center [172, 349] width 151 height 24
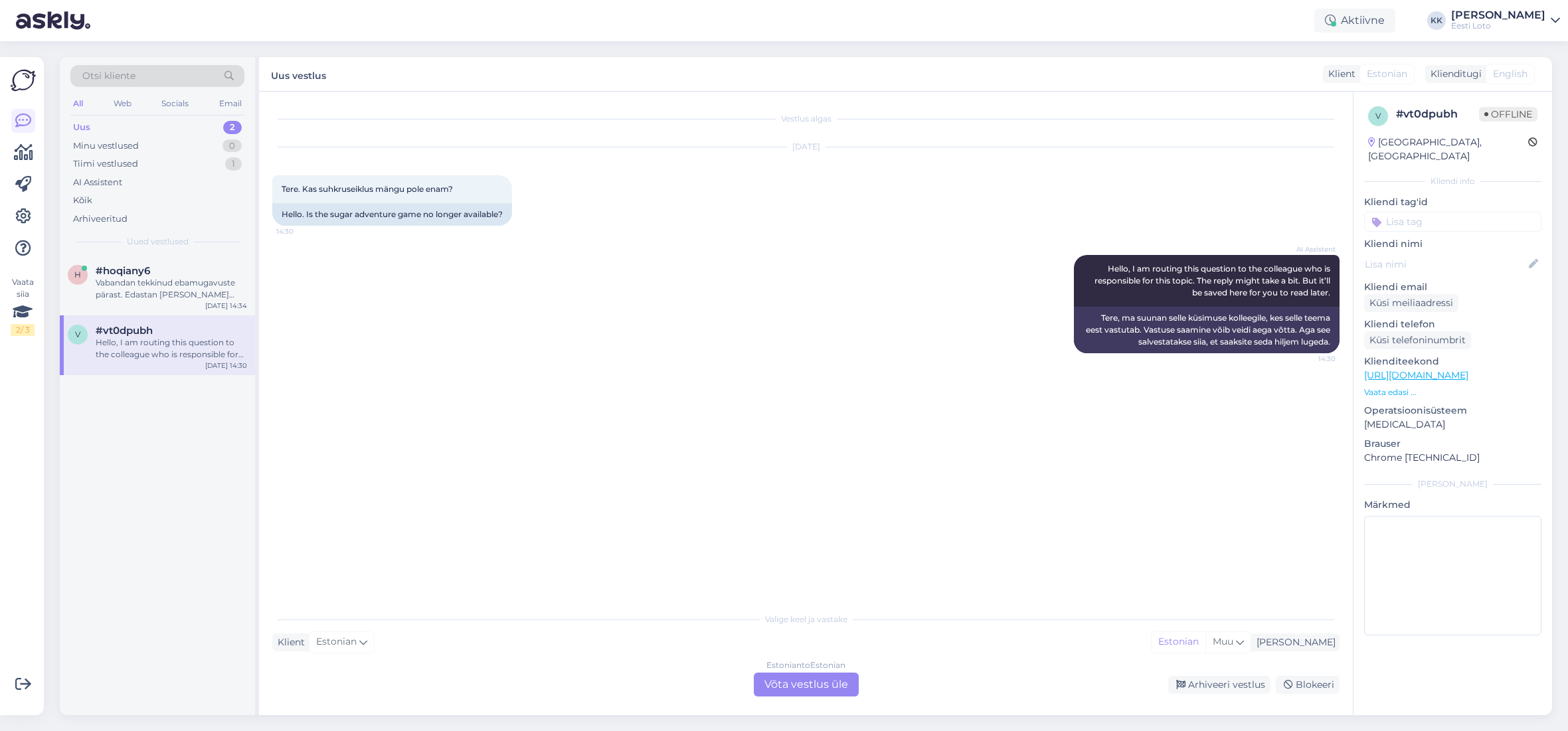
click at [791, 684] on div "Estonian to Estonian Võta vestlus üle" at bounding box center [806, 684] width 105 height 24
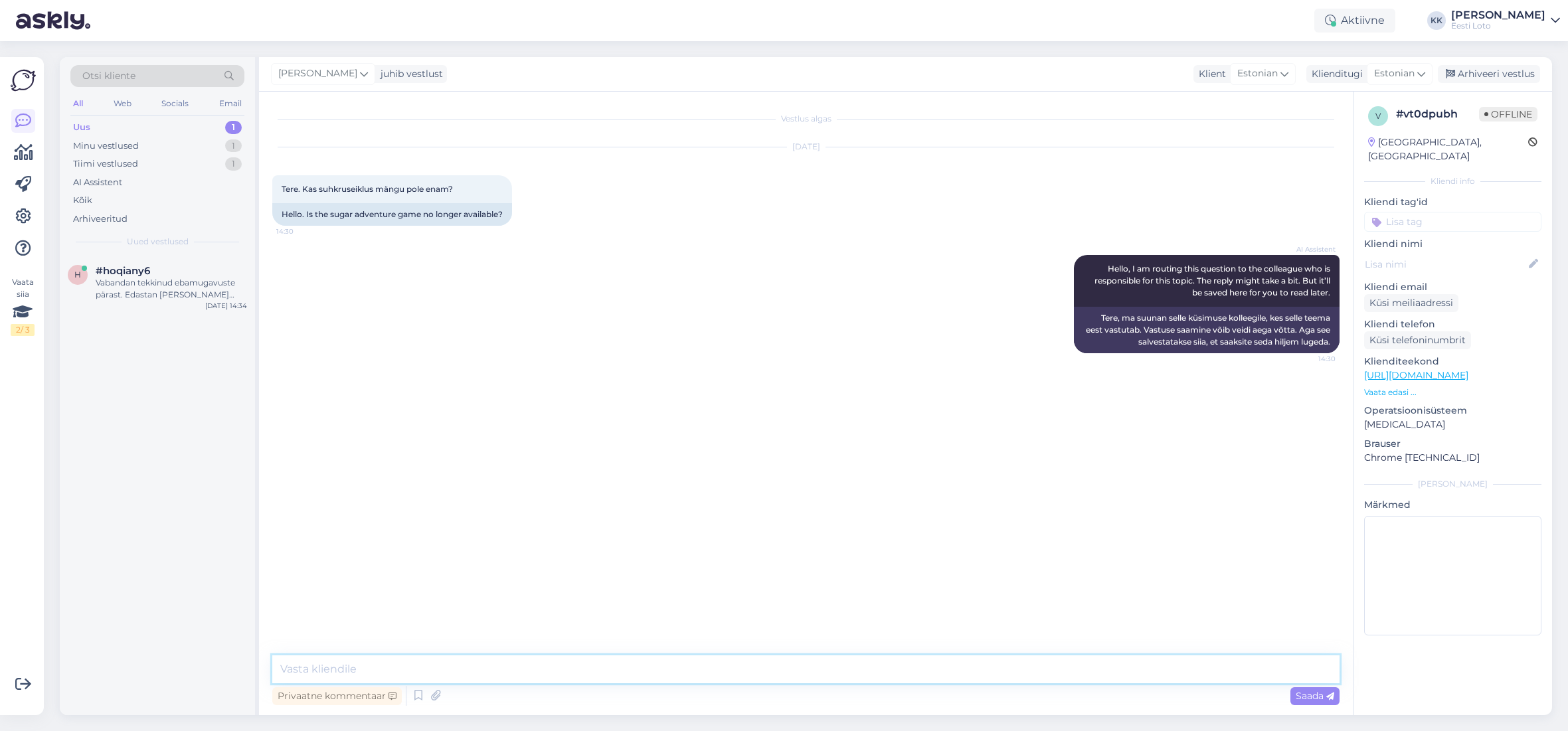
click at [485, 667] on textarea at bounding box center [805, 669] width 1067 height 28
paste textarea "Tere. Tehnilistel põhjustel on hetkel mäng eemaldatud, kuid loodame peagi mängu…"
type textarea "Tere. Tehnilistel põhjustel on hetkel mäng eemaldatud, kuid loodame peagi mängu…"
click at [1305, 700] on span "Saada" at bounding box center [1315, 695] width 39 height 12
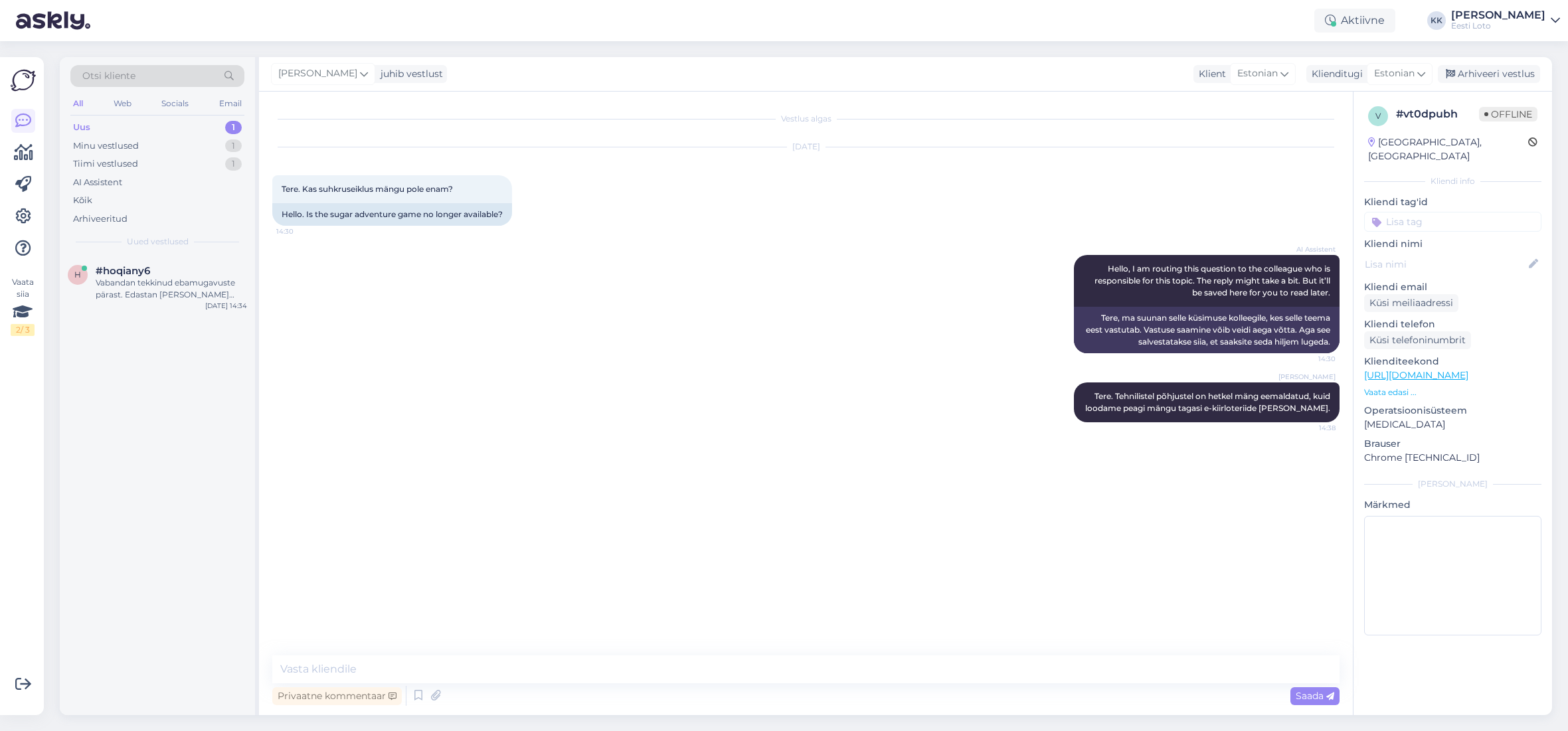
click at [1433, 211] on input at bounding box center [1453, 222] width 177 height 20
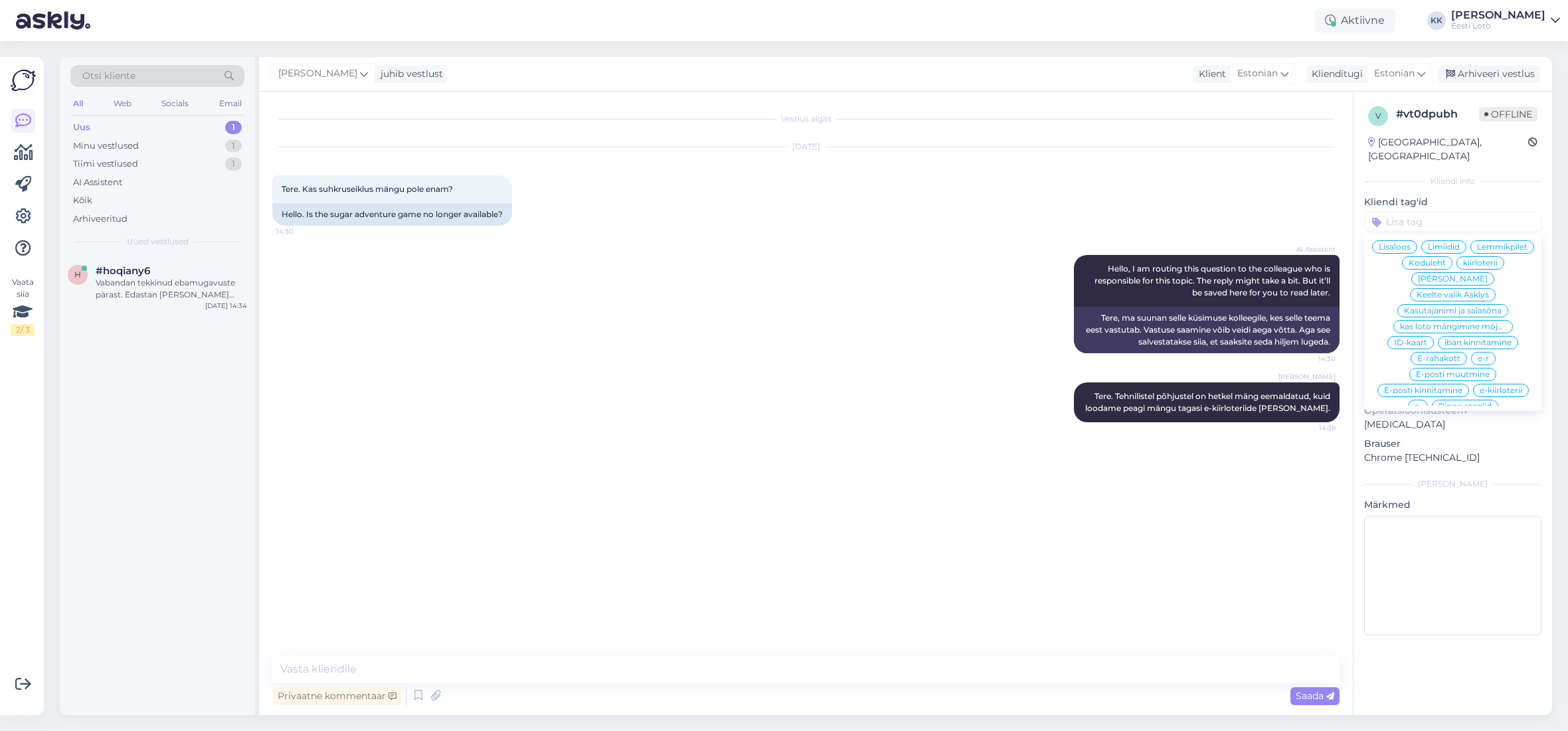
scroll to position [397, 0]
click at [1499, 335] on span "e-kiirloterii" at bounding box center [1501, 339] width 42 height 8
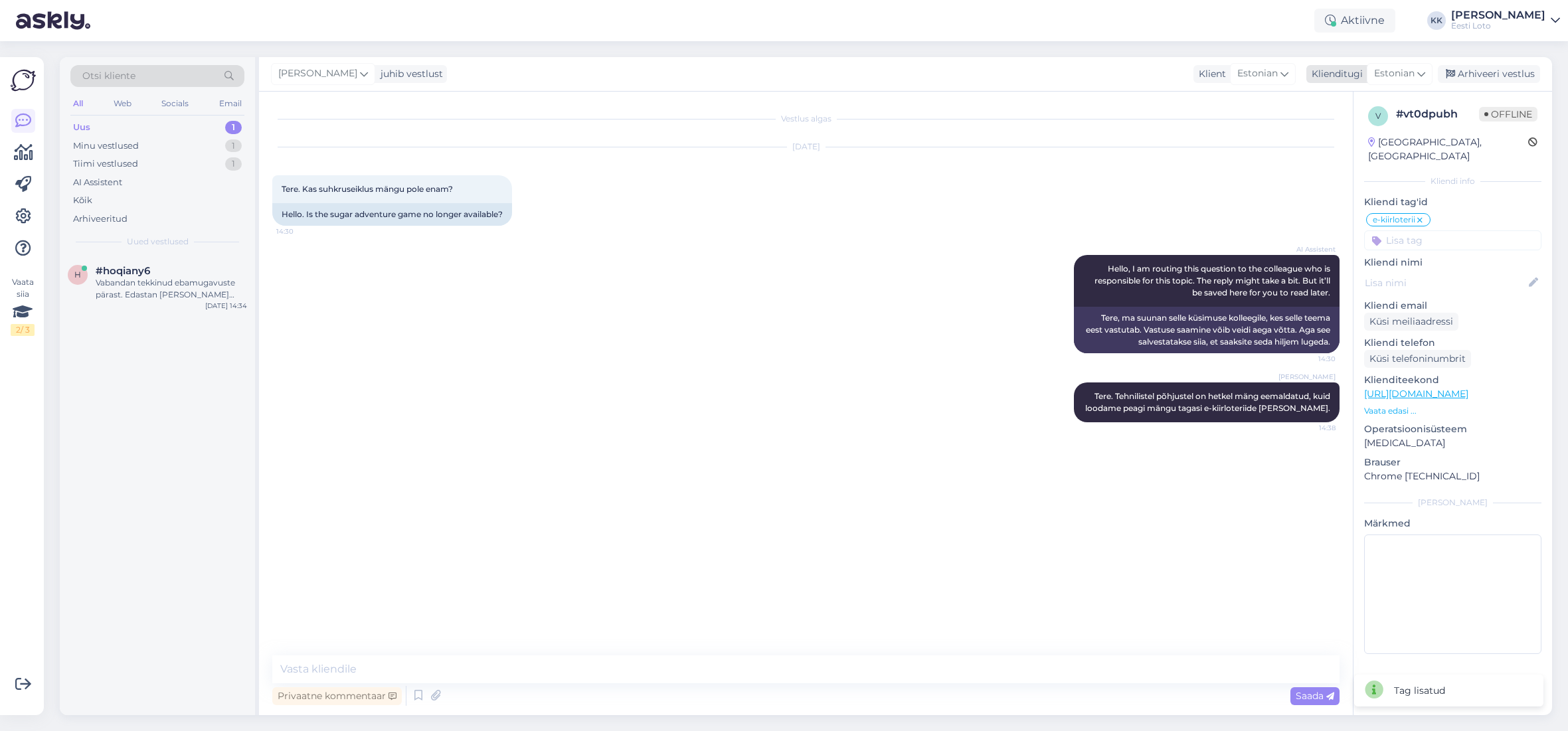
drag, startPoint x: 1495, startPoint y: 69, endPoint x: 1451, endPoint y: 71, distance: 44.0
click at [1495, 69] on div "Arhiveeri vestlus" at bounding box center [1489, 73] width 103 height 18
click at [93, 219] on div "Arhiveeritud" at bounding box center [100, 219] width 54 height 13
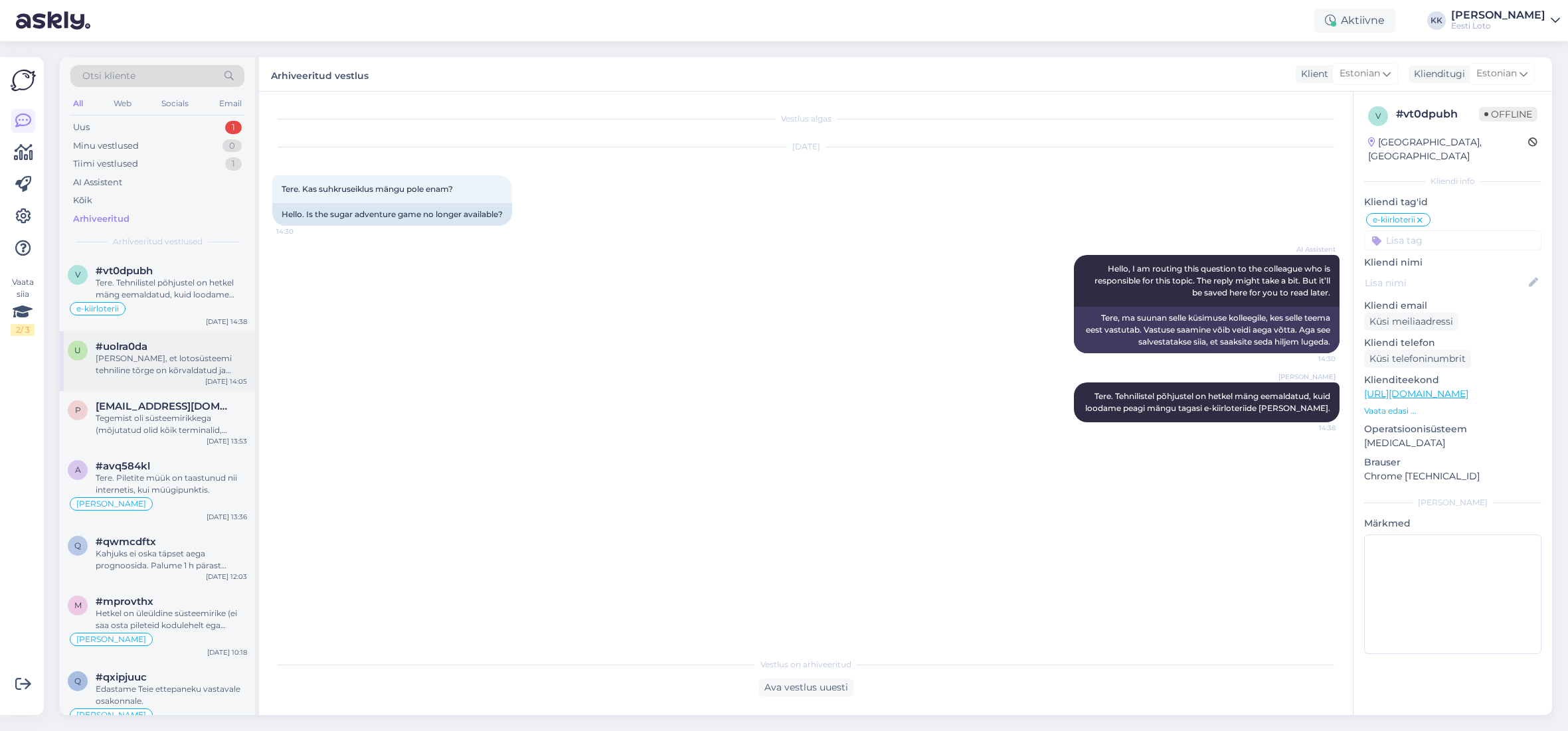
click at [161, 353] on div "[PERSON_NAME], et lotosüsteemi tehniline tõrge on kõrvaldatud ja lotopiletite m…" at bounding box center [172, 365] width 151 height 24
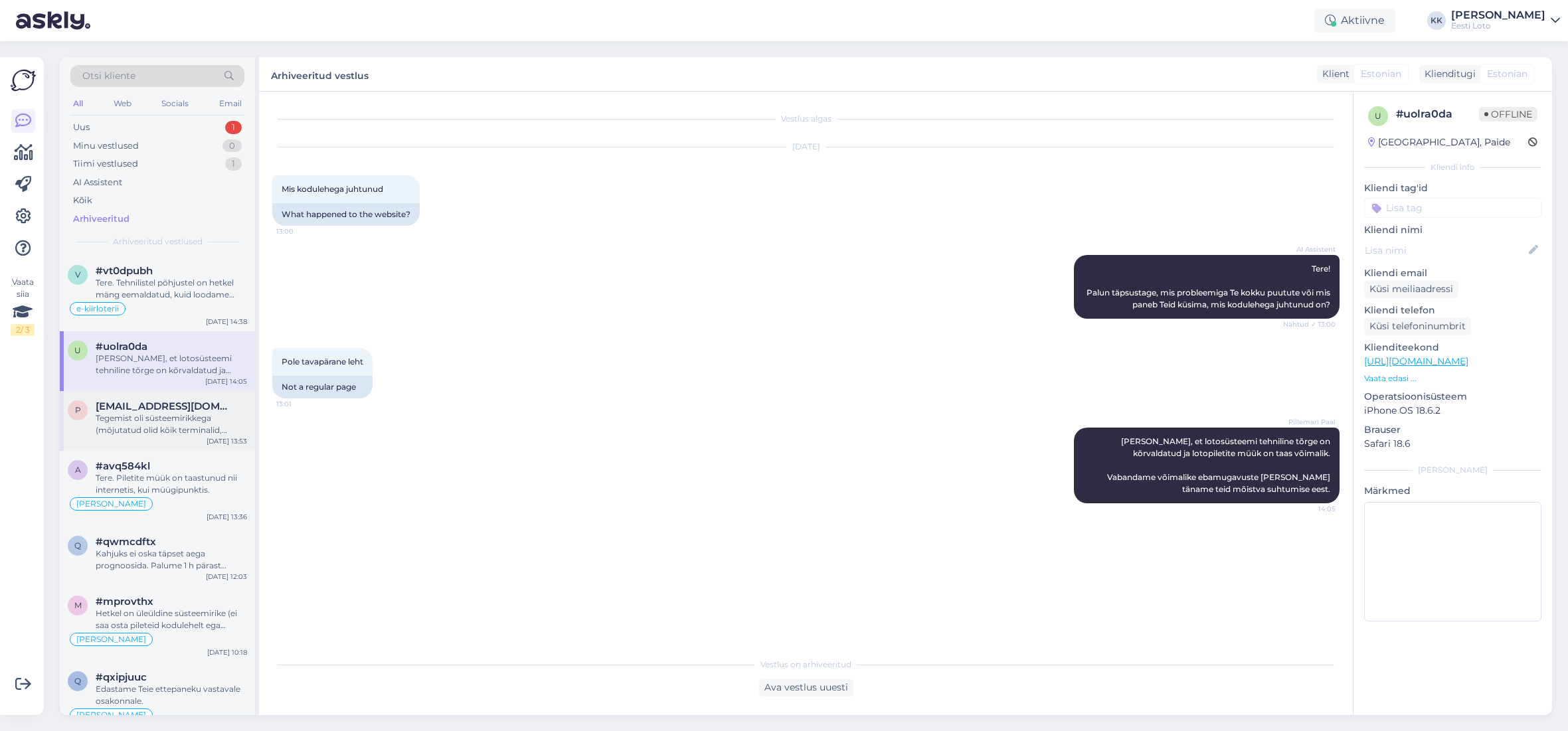
click at [145, 410] on span "[EMAIL_ADDRESS][DOMAIN_NAME]" at bounding box center [165, 406] width 139 height 12
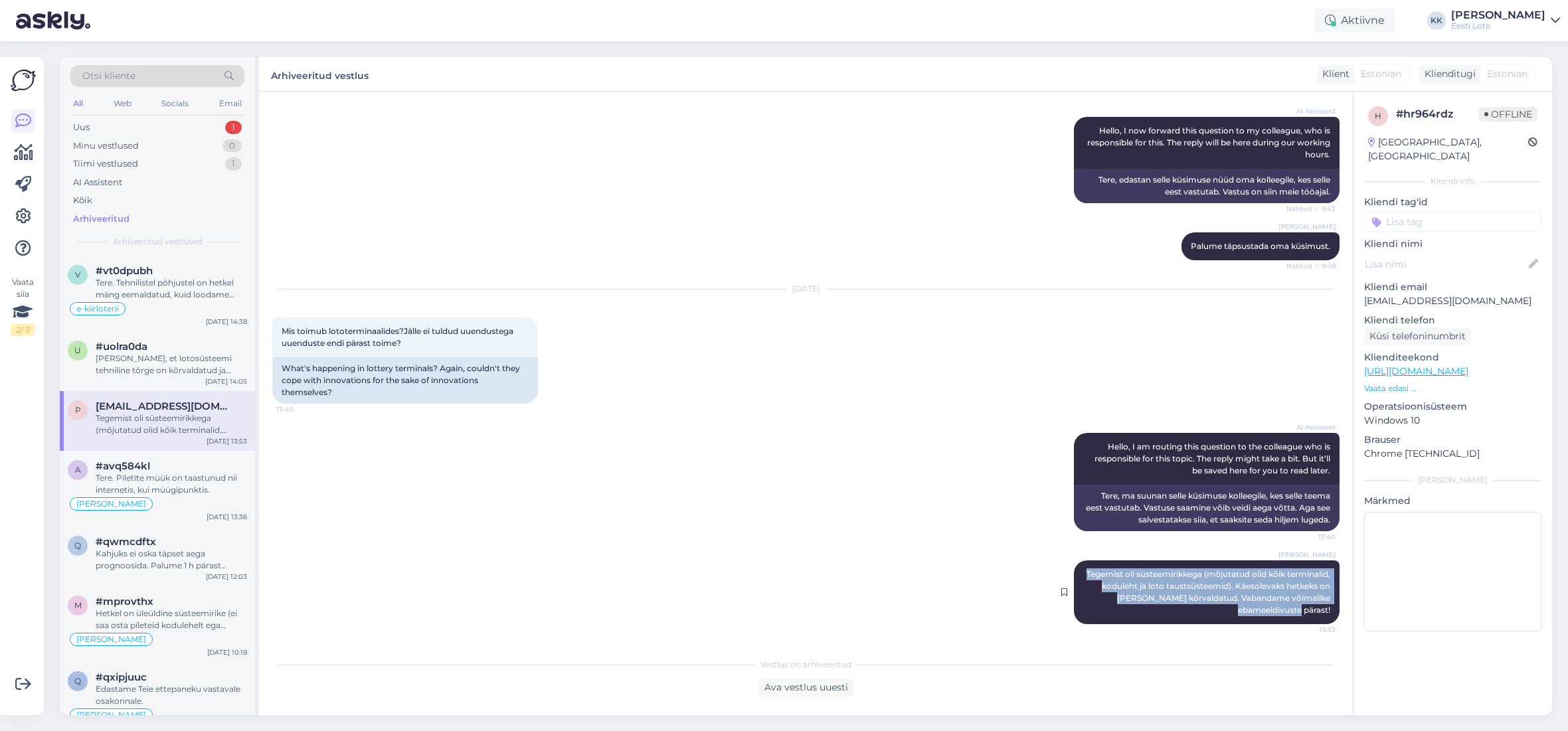
drag, startPoint x: 1128, startPoint y: 572, endPoint x: 1332, endPoint y: 614, distance: 208.3
click at [1332, 614] on div "[PERSON_NAME] Tegemist oli süsteemirikkega (mõjutatud olid kõik terminalid, kod…" at bounding box center [1207, 592] width 266 height 64
copy span "Tegemist oli süsteemirikkega (mõjutatud olid kõik terminalid, koduleht ja loto …"
click at [89, 126] on div "Uus" at bounding box center [81, 127] width 17 height 13
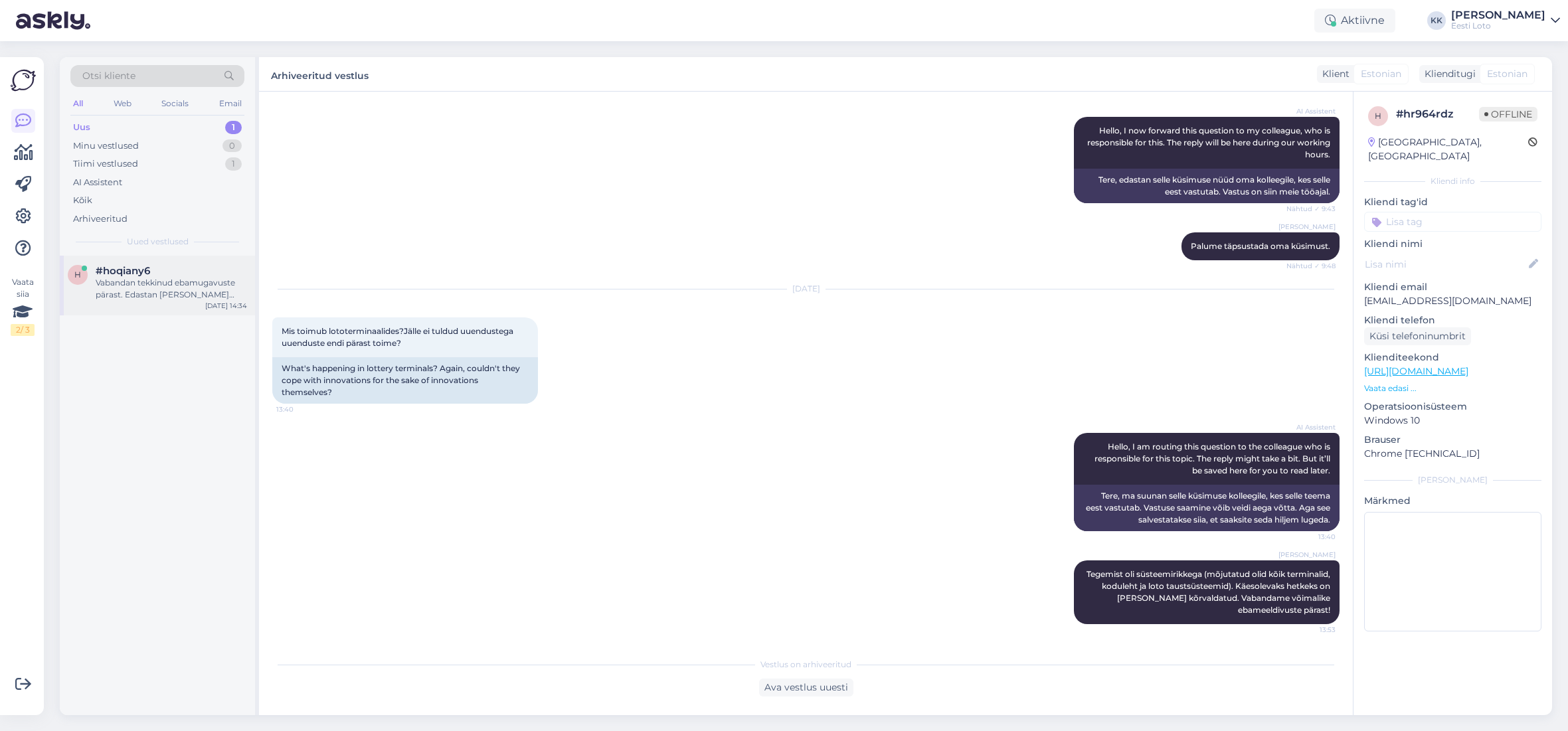
click at [152, 293] on div "Vabandan tekkinud ebamugavuste pärast. Edastan [PERSON_NAME] päringu kolleegile…" at bounding box center [172, 289] width 151 height 24
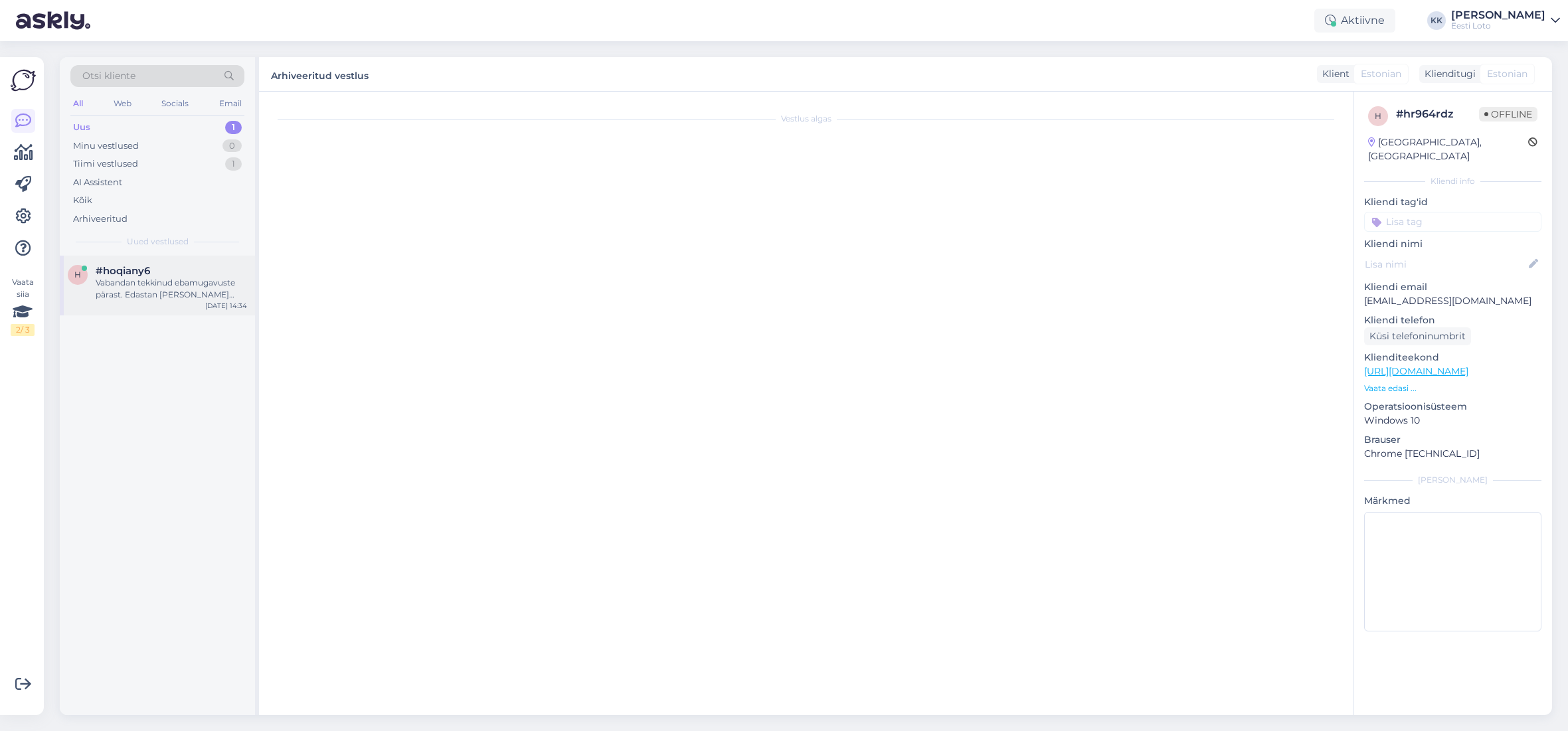
scroll to position [0, 0]
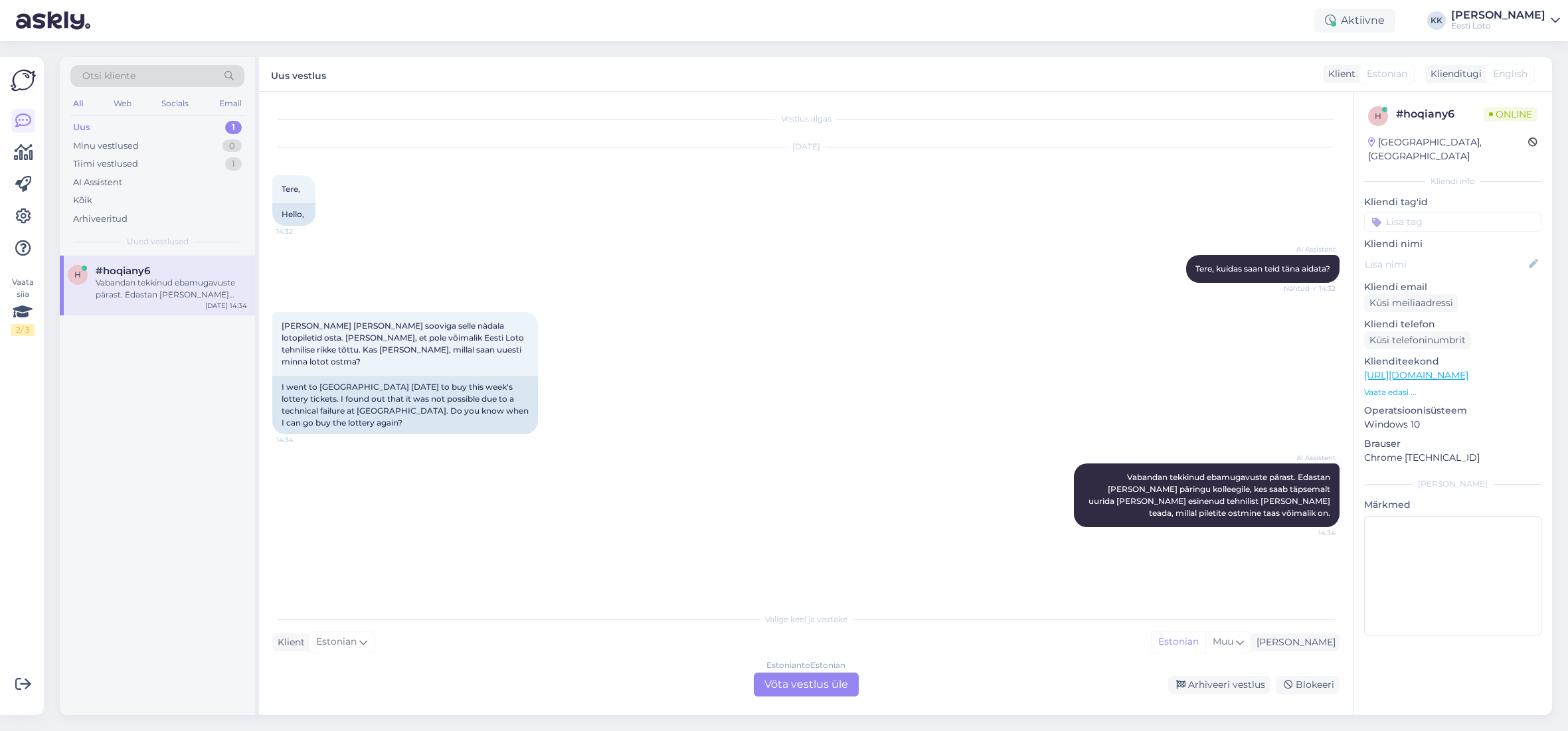
click at [825, 686] on div "Estonian to Estonian Võta vestlus üle" at bounding box center [806, 684] width 105 height 24
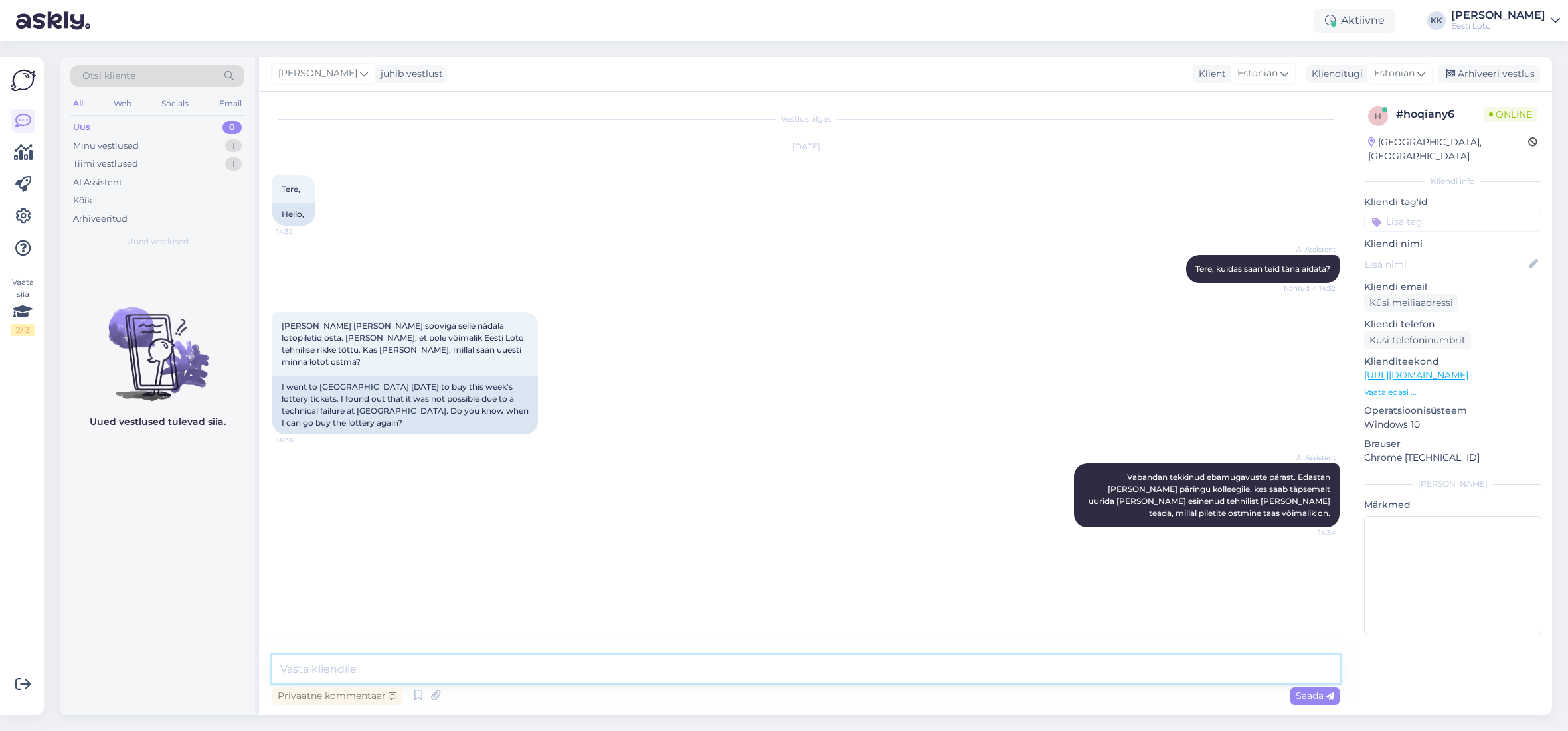
click at [679, 668] on textarea at bounding box center [805, 669] width 1067 height 28
paste textarea "Tegemist oli süsteemirikkega (mõjutatud olid kõik terminalid, koduleht ja loto …"
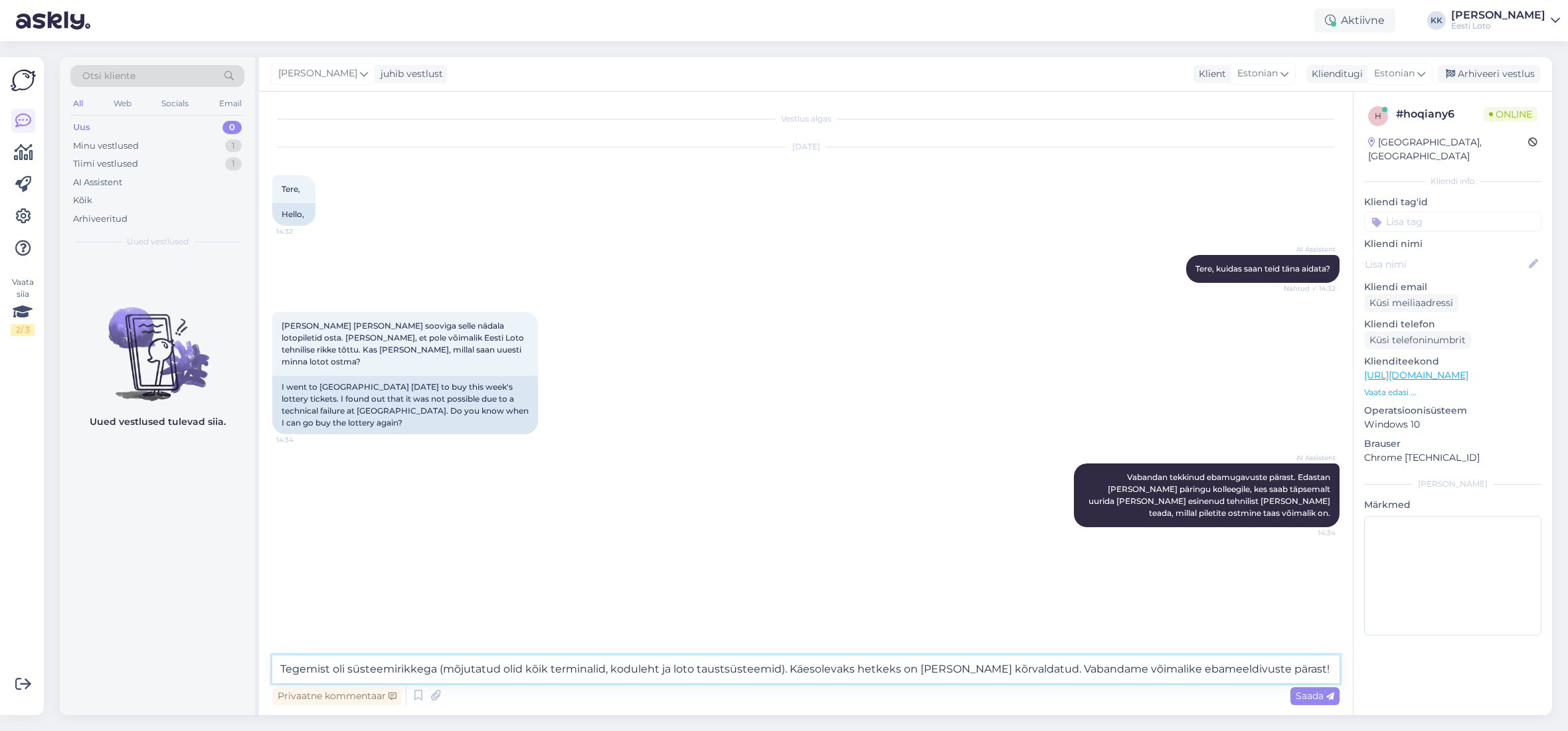
click at [277, 664] on textarea "Tegemist oli süsteemirikkega (mõjutatud olid kõik terminalid, koduleht ja loto …" at bounding box center [805, 669] width 1067 height 28
type textarea "Tere. Tegemist oli süsteemirikkega (mõjutatud olid kõik terminalid, koduleht ja…"
click at [1314, 695] on span "Saada" at bounding box center [1315, 695] width 39 height 12
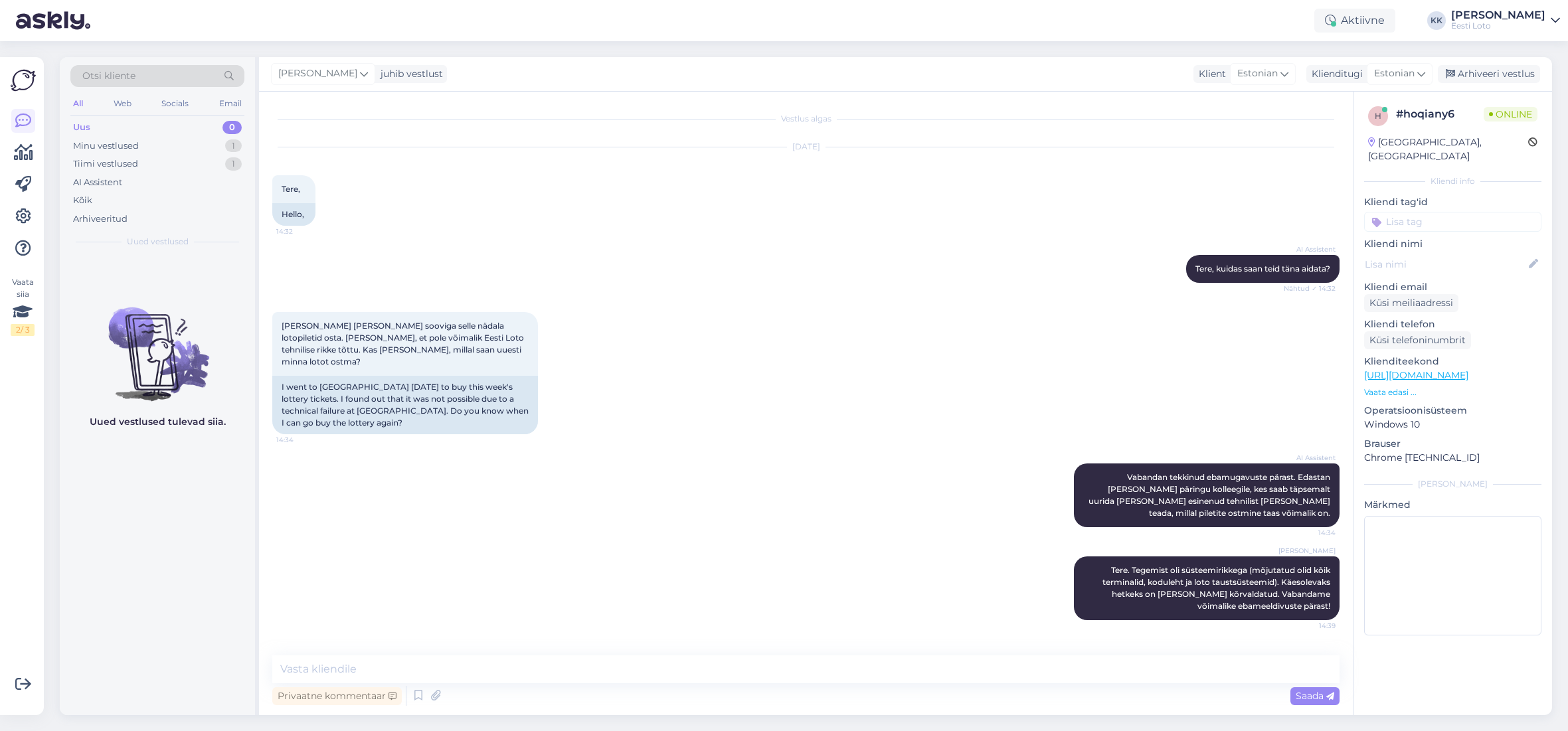
click at [1430, 211] on input at bounding box center [1453, 222] width 177 height 20
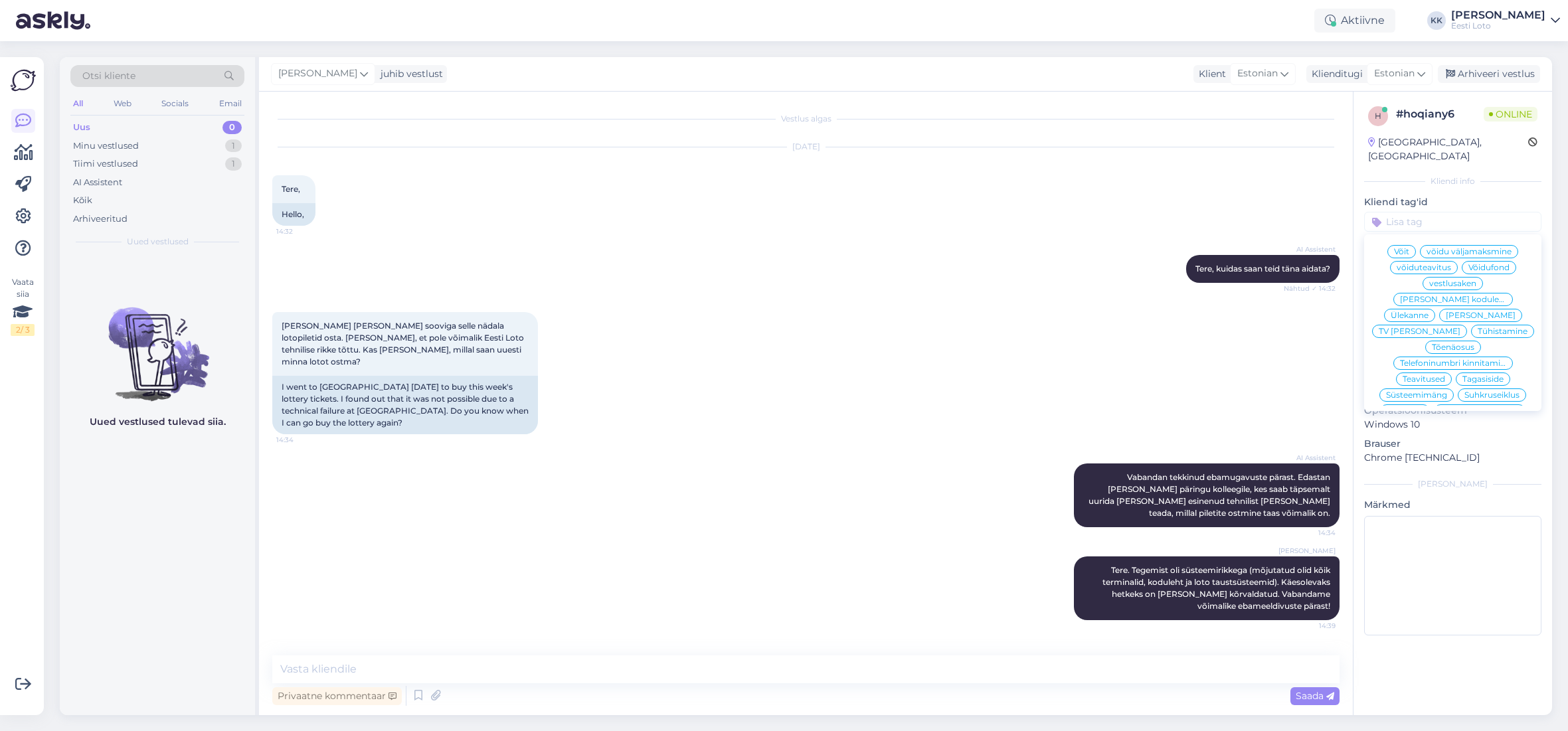
scroll to position [6, 0]
click at [1468, 312] on span "[PERSON_NAME]" at bounding box center [1479, 316] width 69 height 8
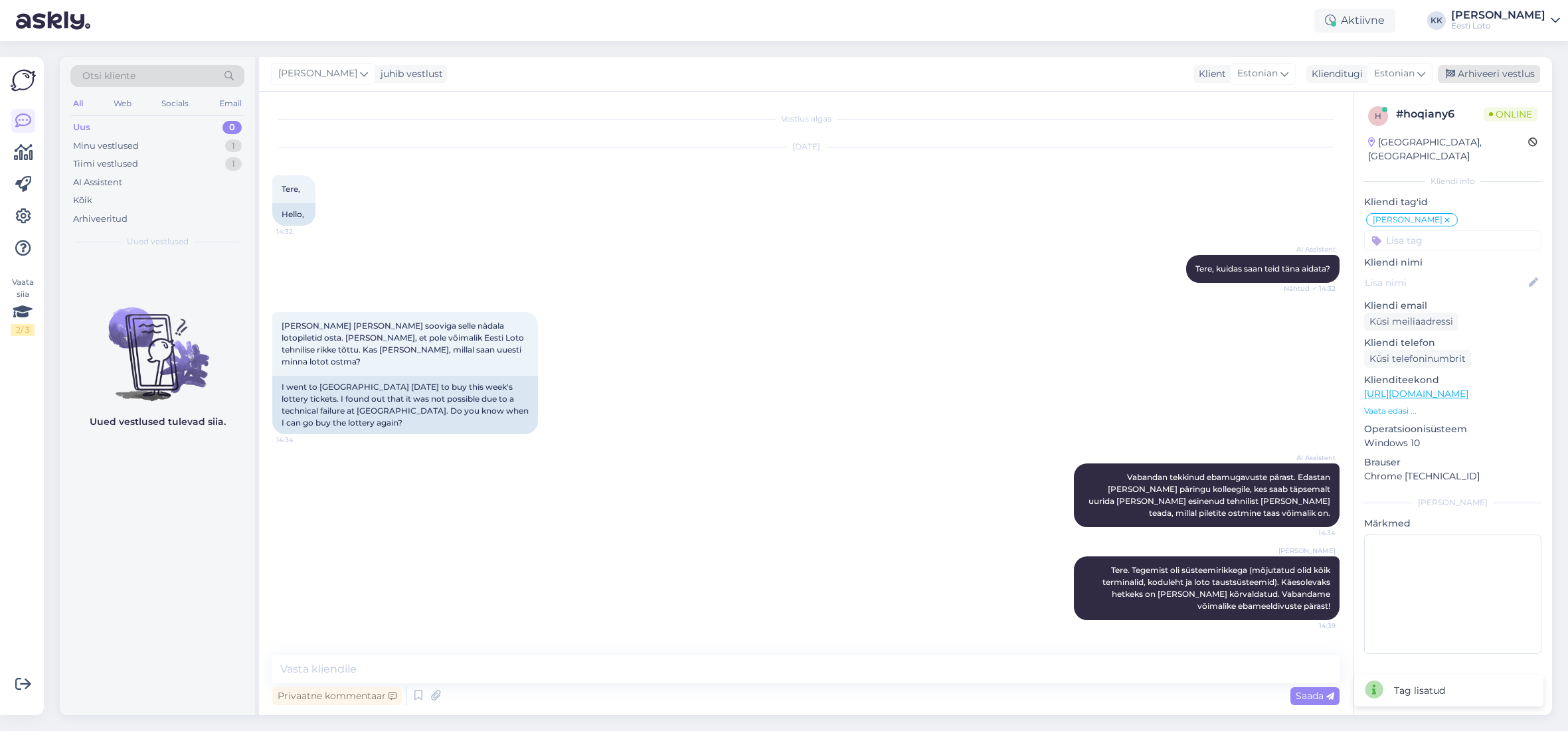
click at [1524, 79] on div "Arhiveeri vestlus" at bounding box center [1489, 73] width 103 height 18
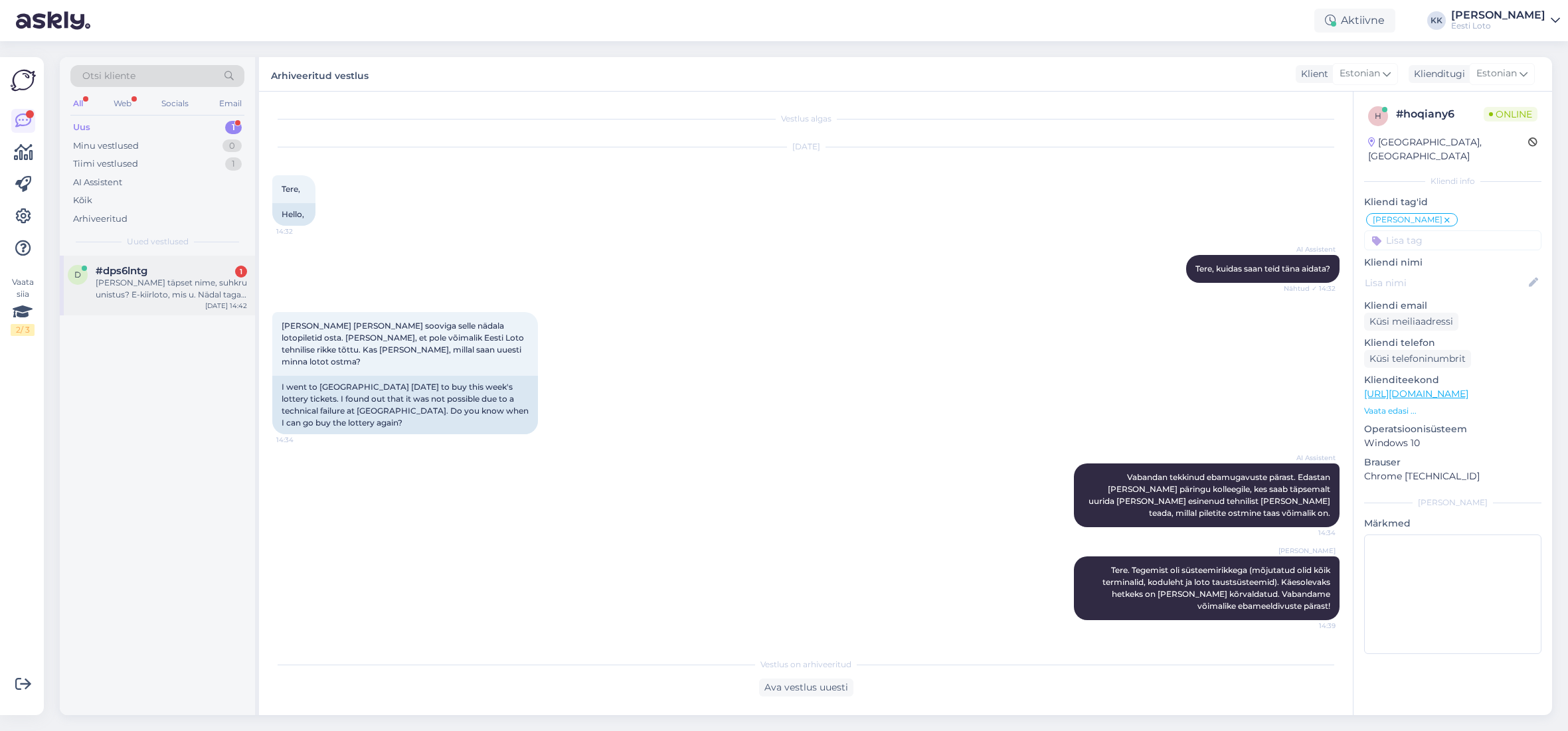
click at [115, 284] on div "[PERSON_NAME] täpset nime, suhkru unistus? E-kiirloto, mis u. Nädal tagasi sai …" at bounding box center [172, 289] width 151 height 24
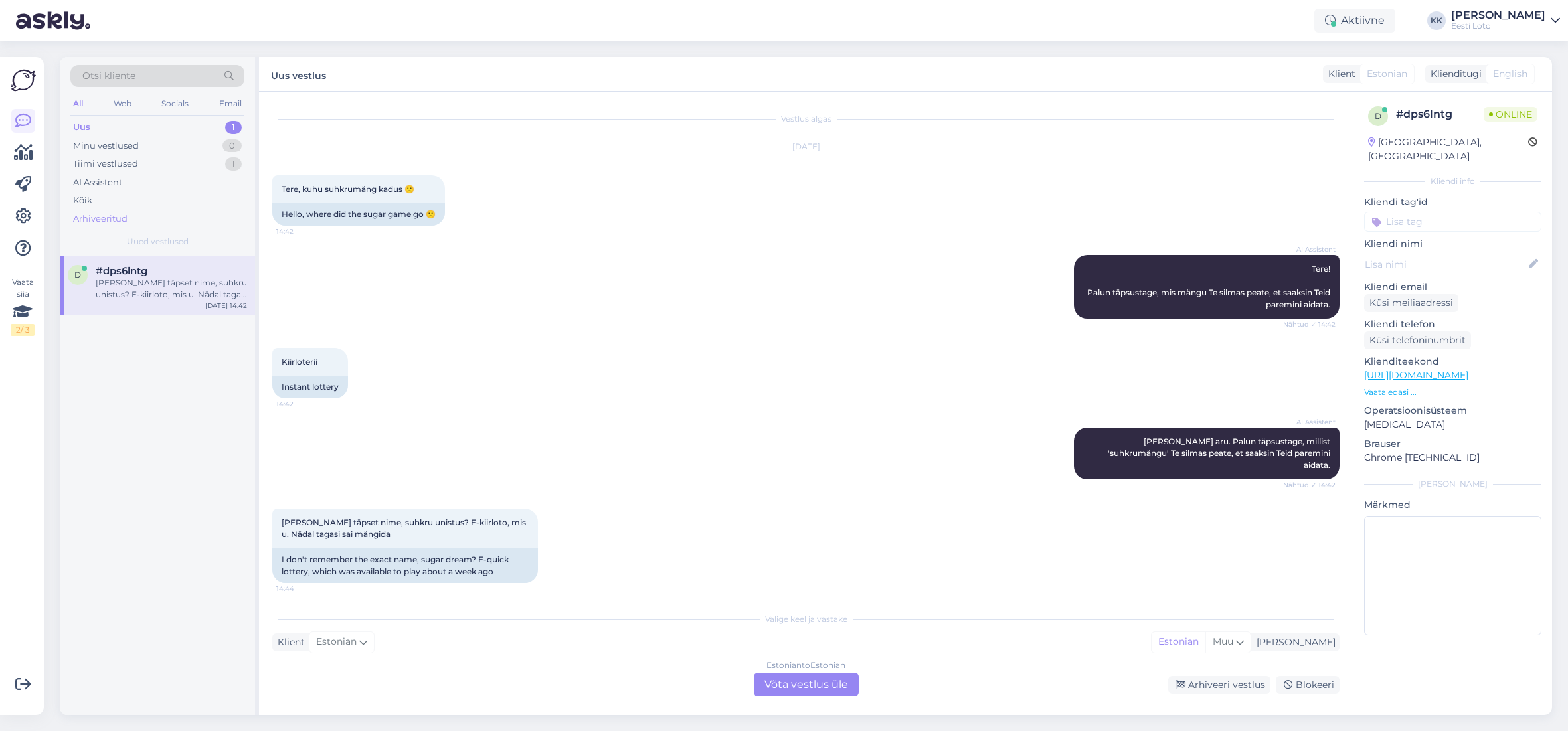
click at [128, 220] on div "Arhiveeritud" at bounding box center [157, 219] width 174 height 18
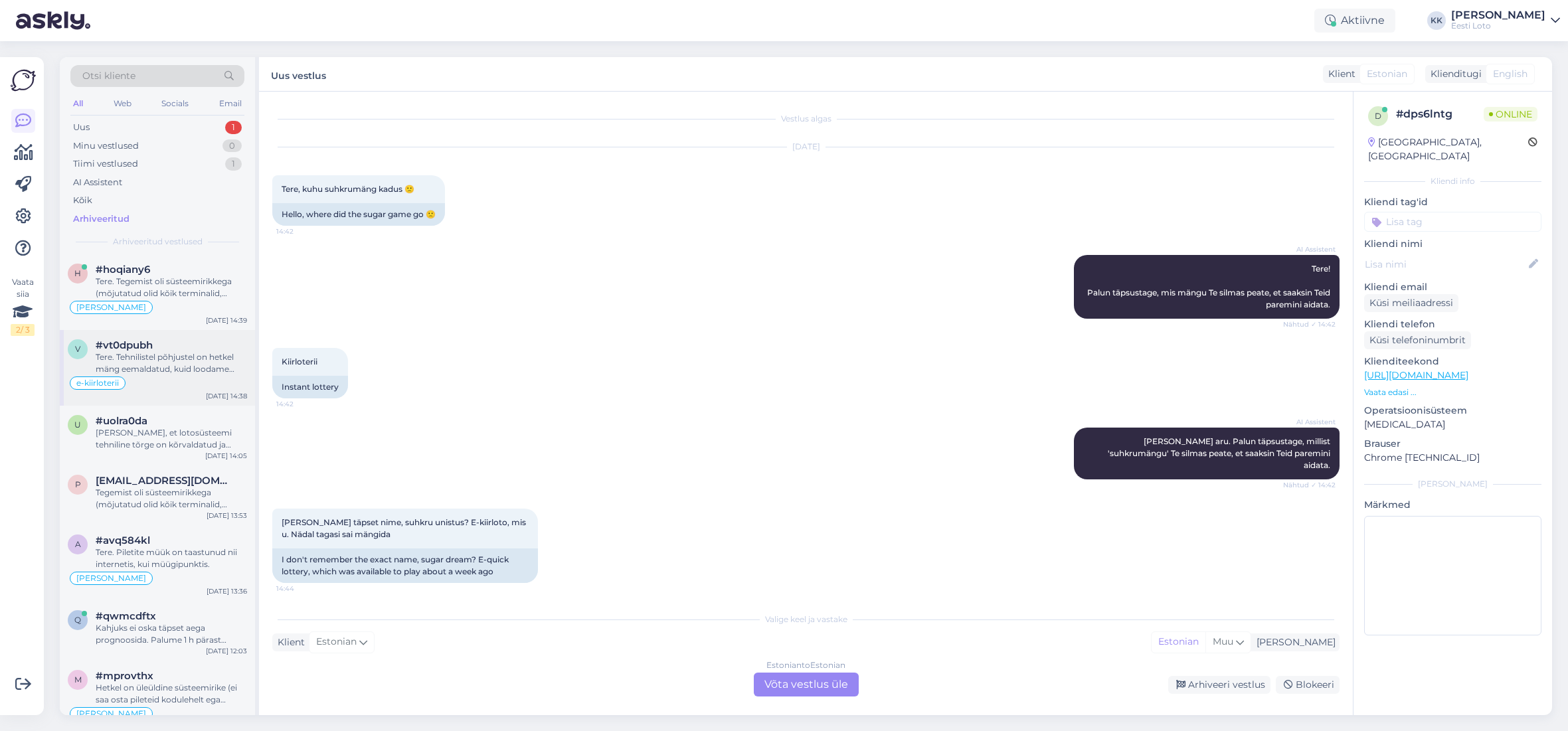
scroll to position [0, 0]
click at [157, 372] on div "Tere. Tehnilistel põhjustel on hetkel mäng eemaldatud, kuid loodame peagi mängu…" at bounding box center [172, 365] width 151 height 24
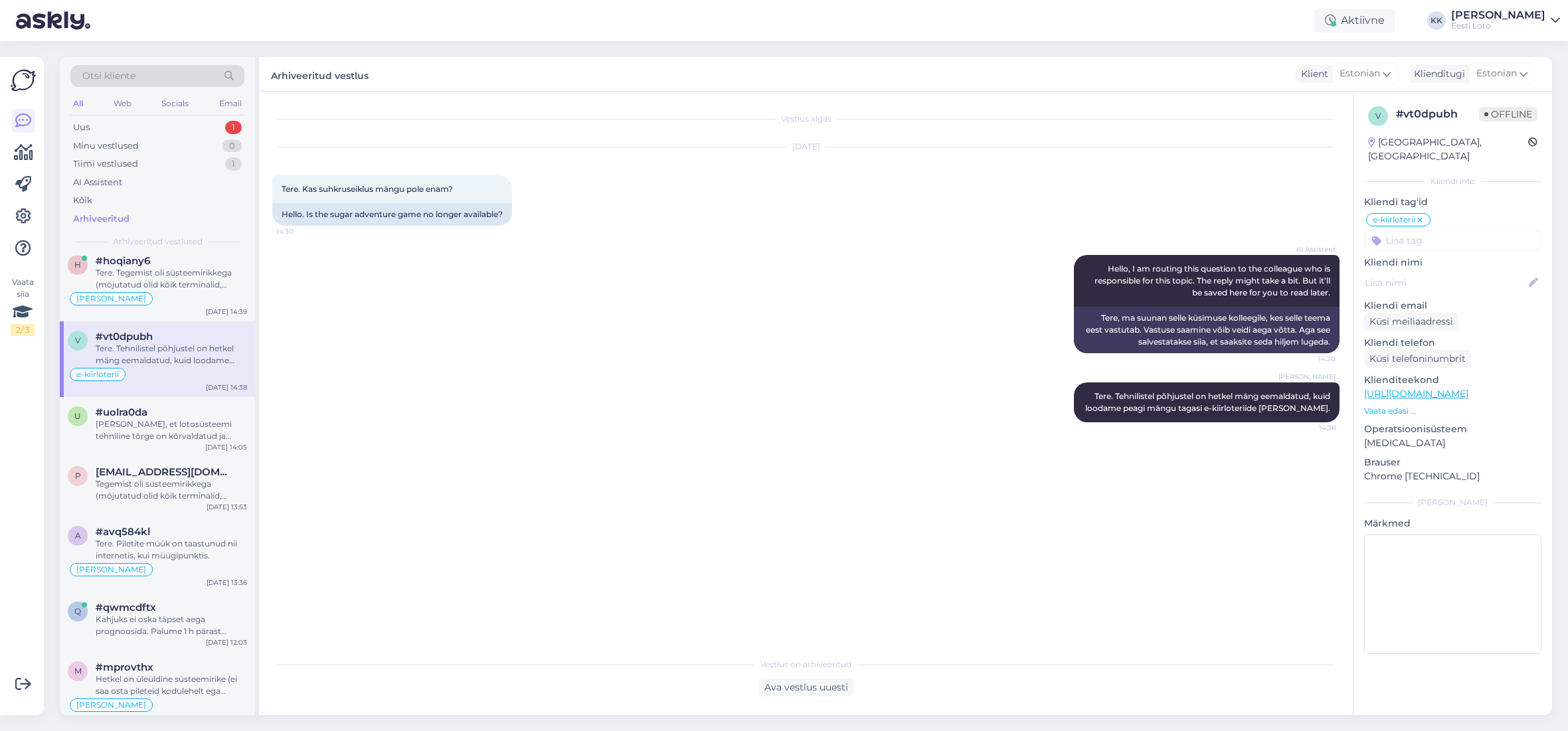
scroll to position [11, 0]
drag, startPoint x: 1086, startPoint y: 394, endPoint x: 1335, endPoint y: 417, distance: 250.1
click at [1335, 417] on div "[PERSON_NAME] Tere. Tehnilistel põhjustel on hetkel mäng eemaldatud, kuid looda…" at bounding box center [1207, 401] width 266 height 40
copy span "Tere. Tehnilistel põhjustel on hetkel mäng eemaldatud, kuid loodame peagi mängu…"
click at [126, 128] on div "Uus 1" at bounding box center [157, 127] width 174 height 18
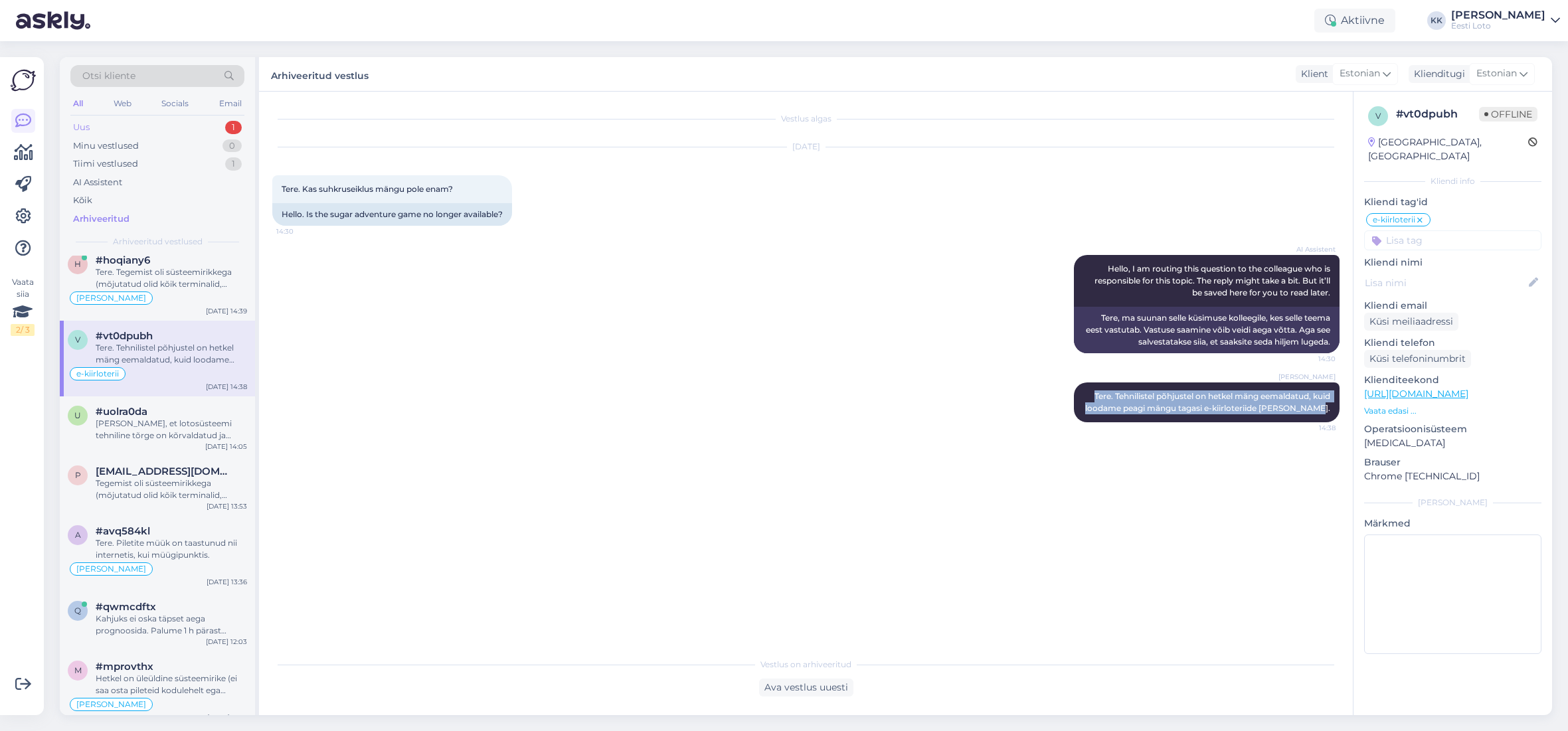
scroll to position [0, 0]
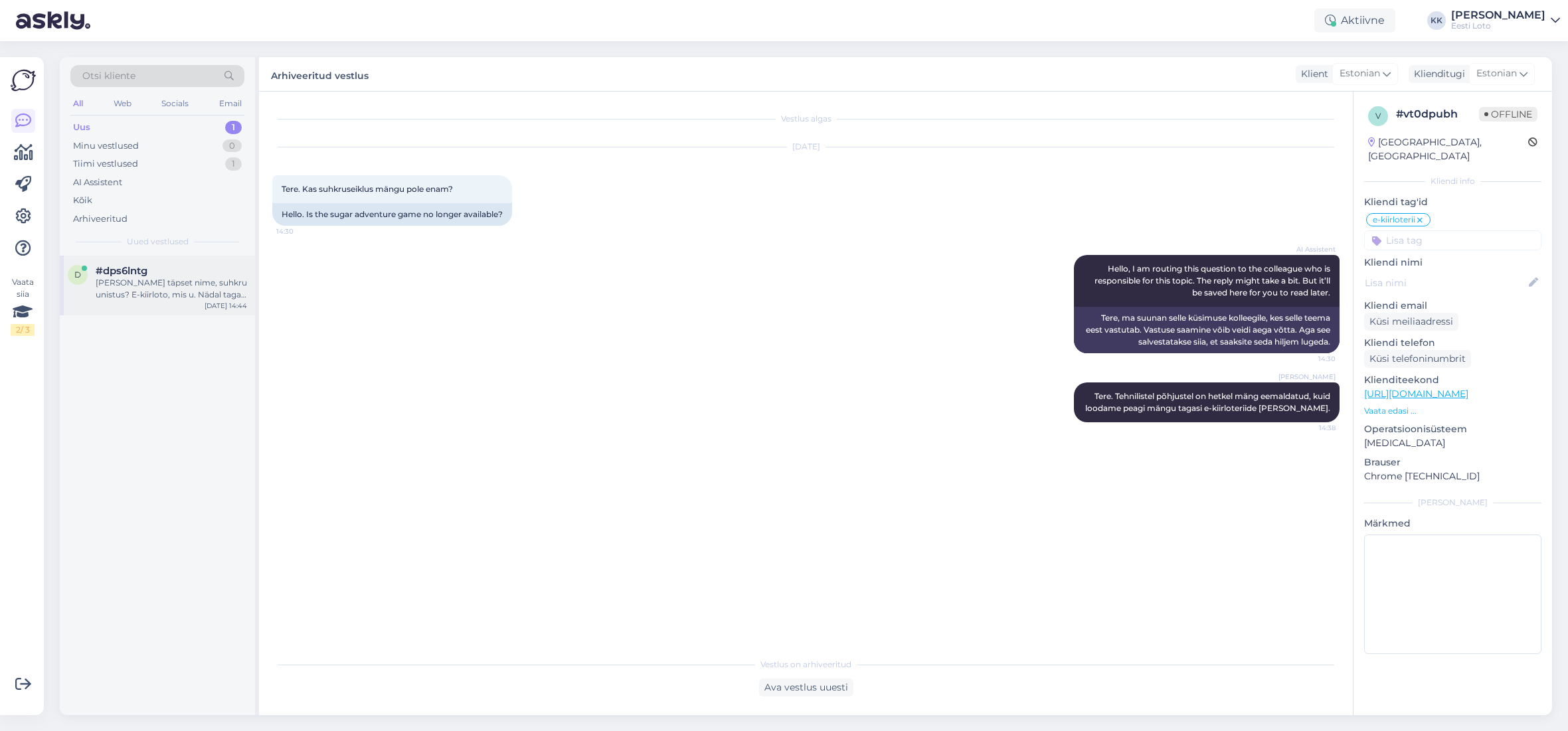
click at [172, 276] on div "#dps6lntg" at bounding box center [172, 270] width 151 height 12
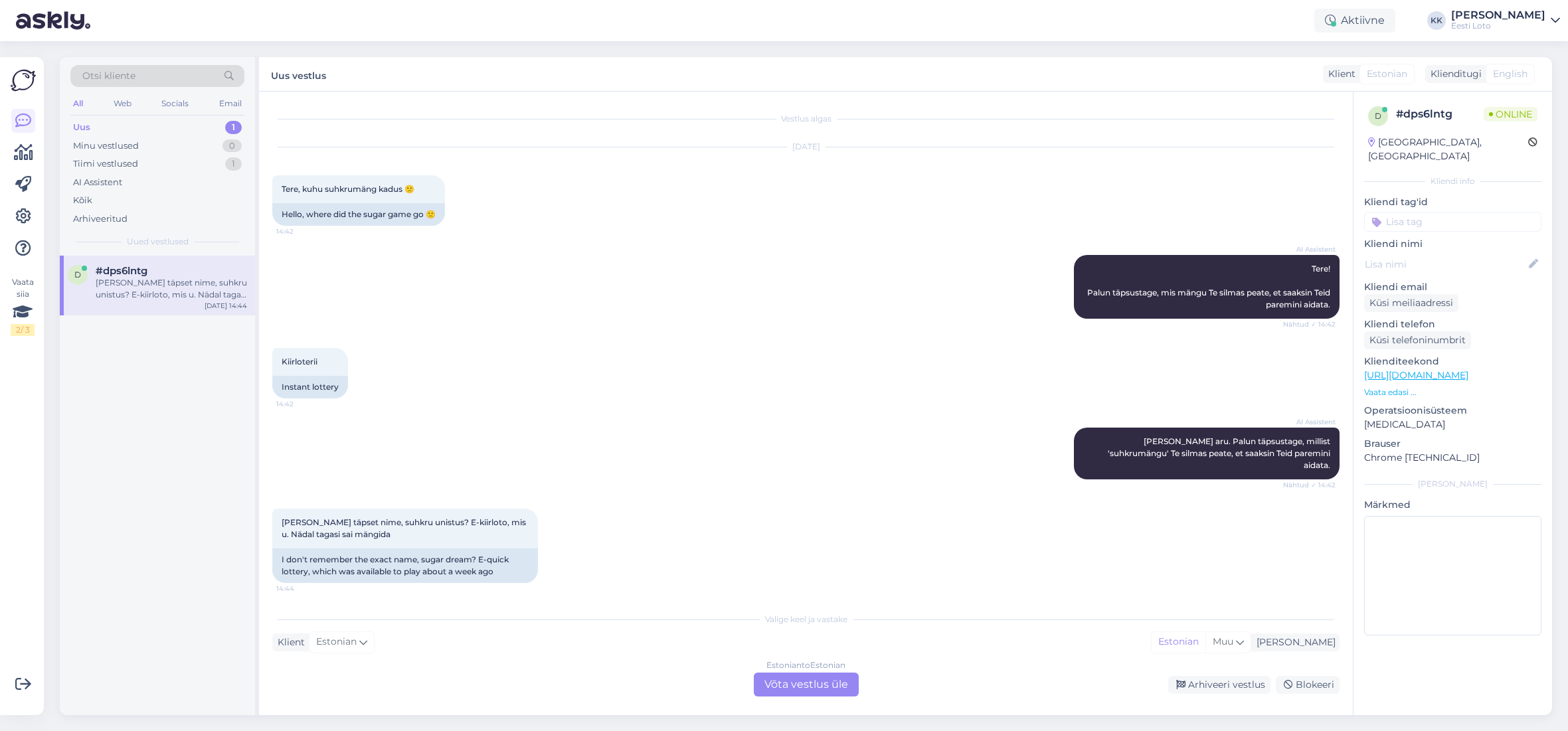
click at [844, 682] on div "Estonian to Estonian Võta vestlus üle" at bounding box center [806, 684] width 105 height 24
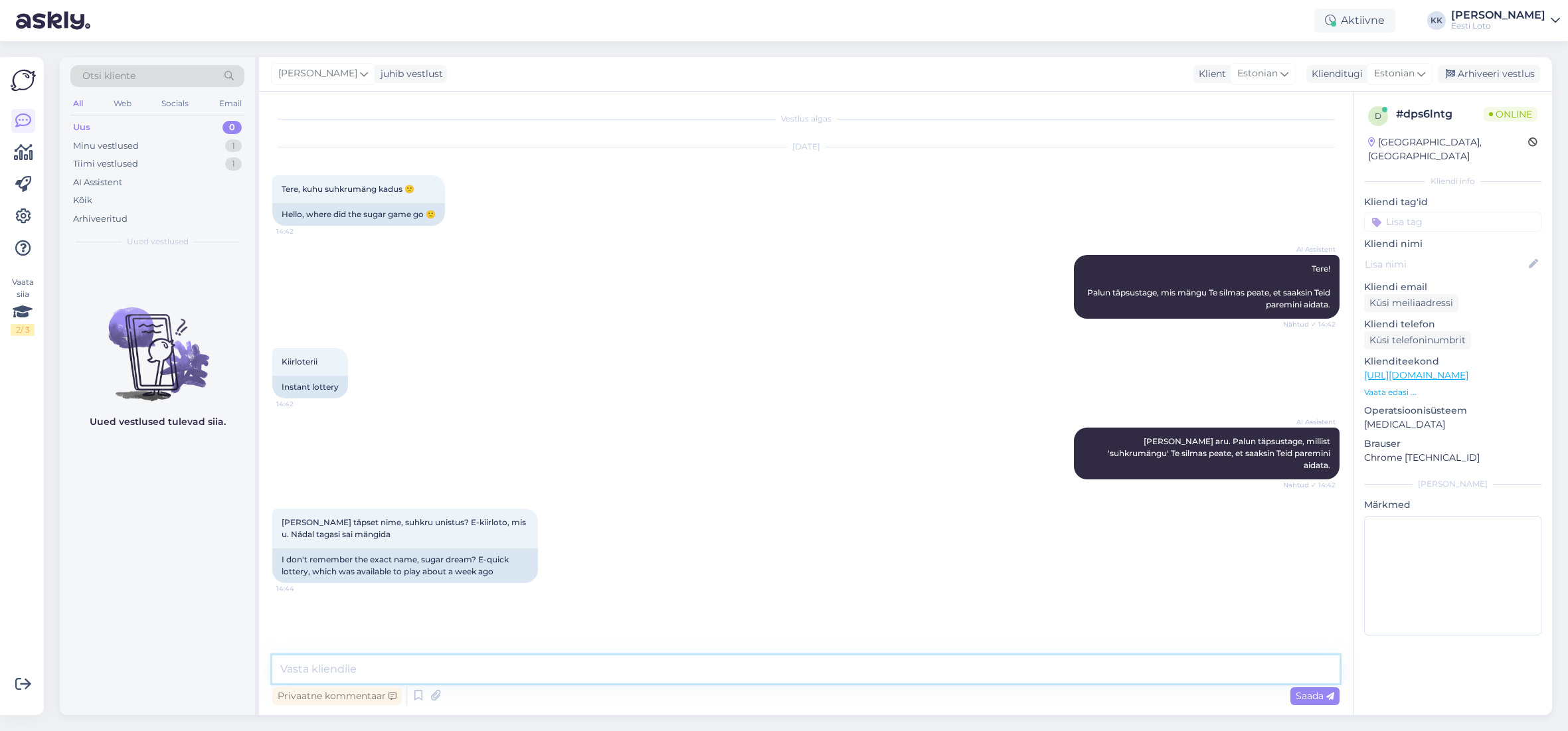
click at [742, 660] on textarea at bounding box center [805, 669] width 1067 height 28
paste textarea "Tere. Tehnilistel põhjustel on hetkel mäng eemaldatud, kuid loodame peagi mängu…"
type textarea "Tere. Tehnilistel põhjustel on hetkel mäng eemaldatud, kuid loodame peagi mängu…"
click at [1315, 698] on span "Saada" at bounding box center [1315, 695] width 39 height 12
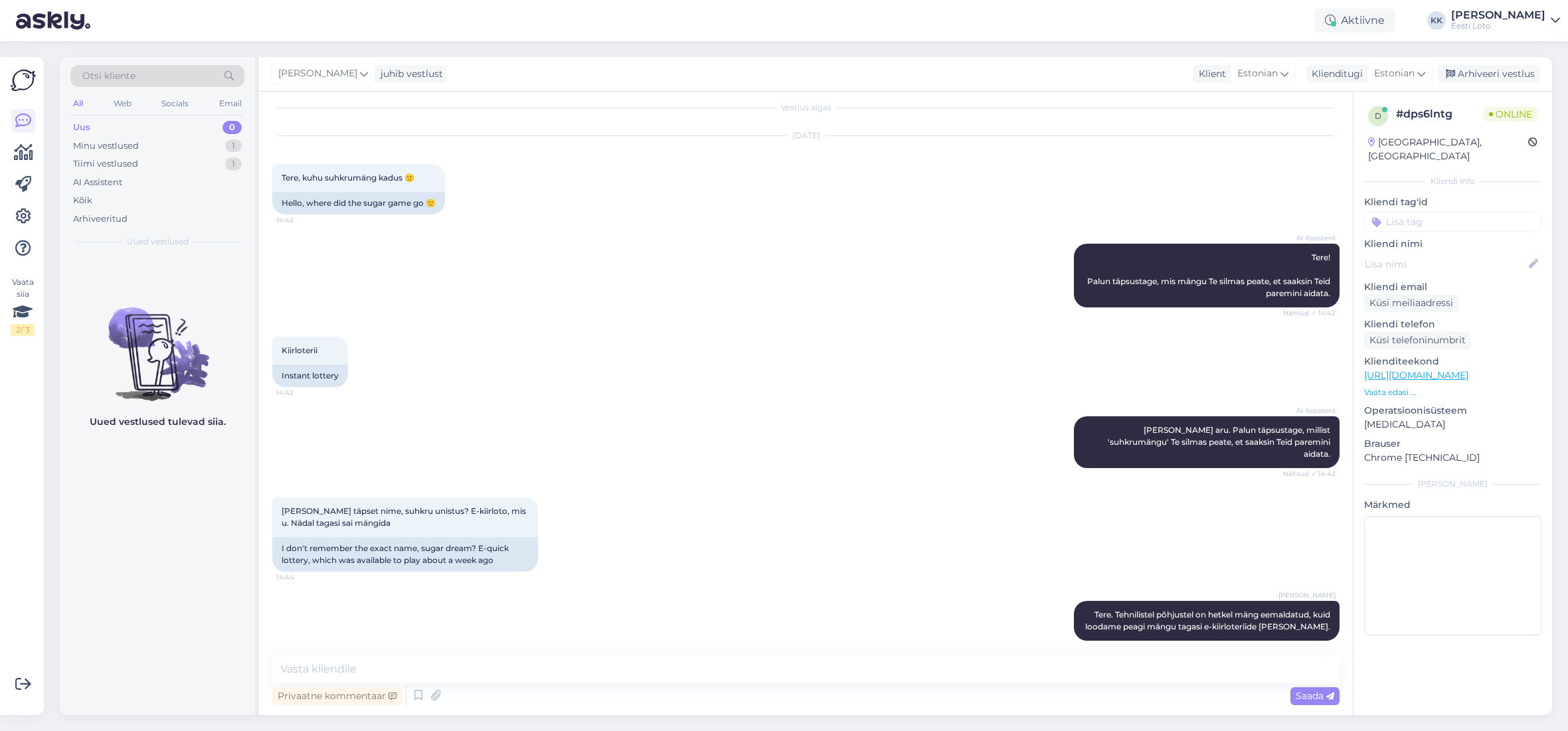
click at [1453, 211] on input at bounding box center [1453, 222] width 177 height 20
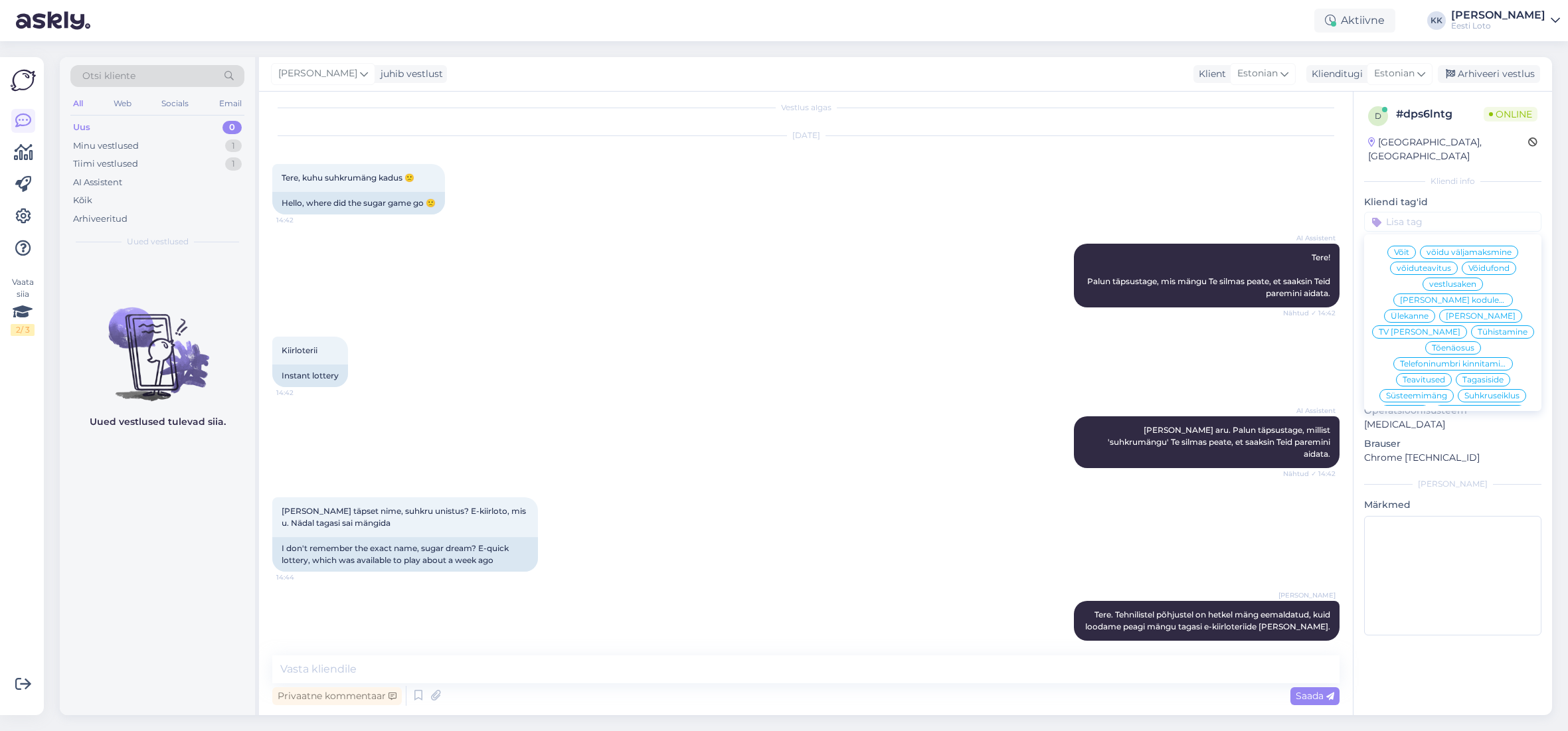
click at [1453, 211] on input at bounding box center [1453, 222] width 177 height 20
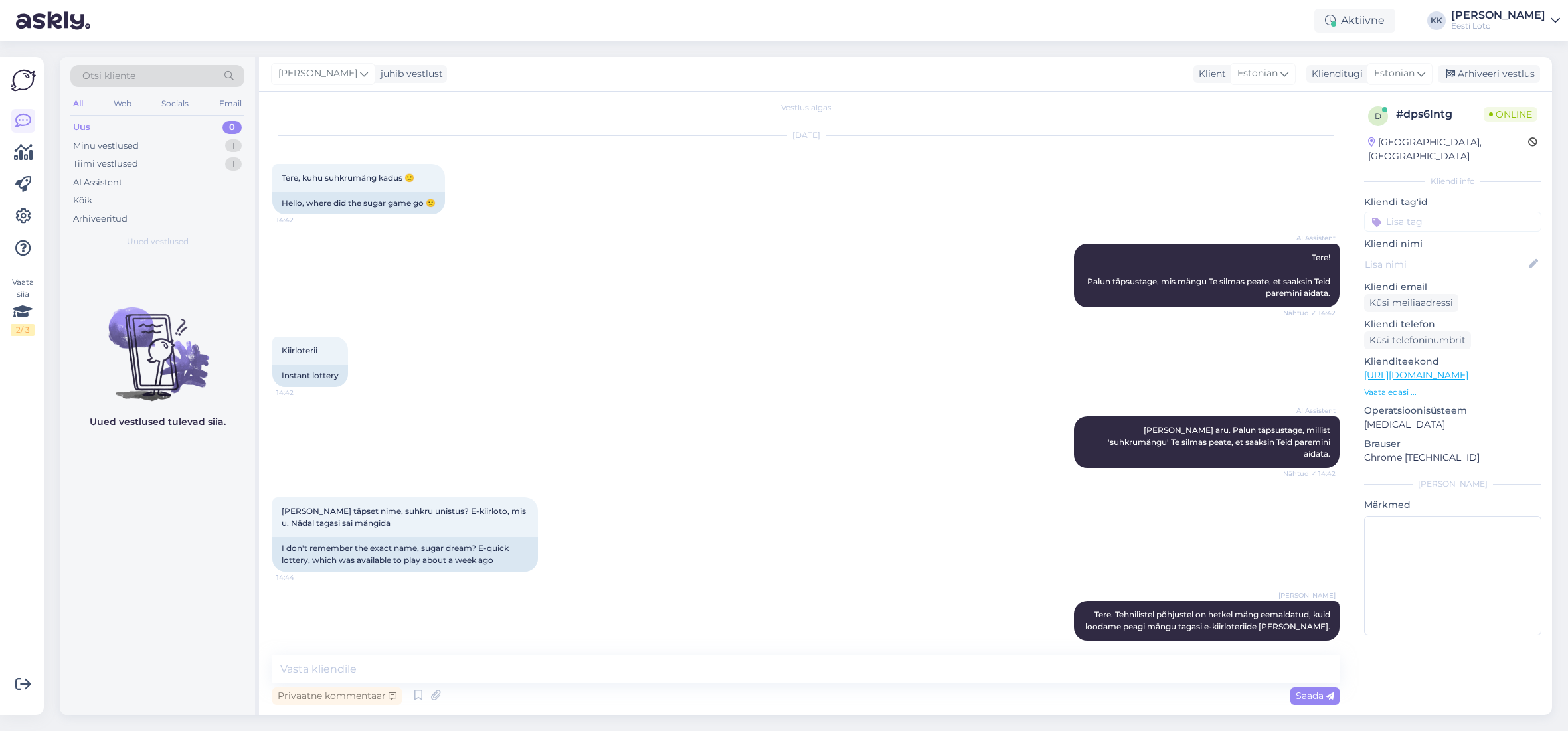
click at [1453, 211] on input at bounding box center [1453, 222] width 177 height 20
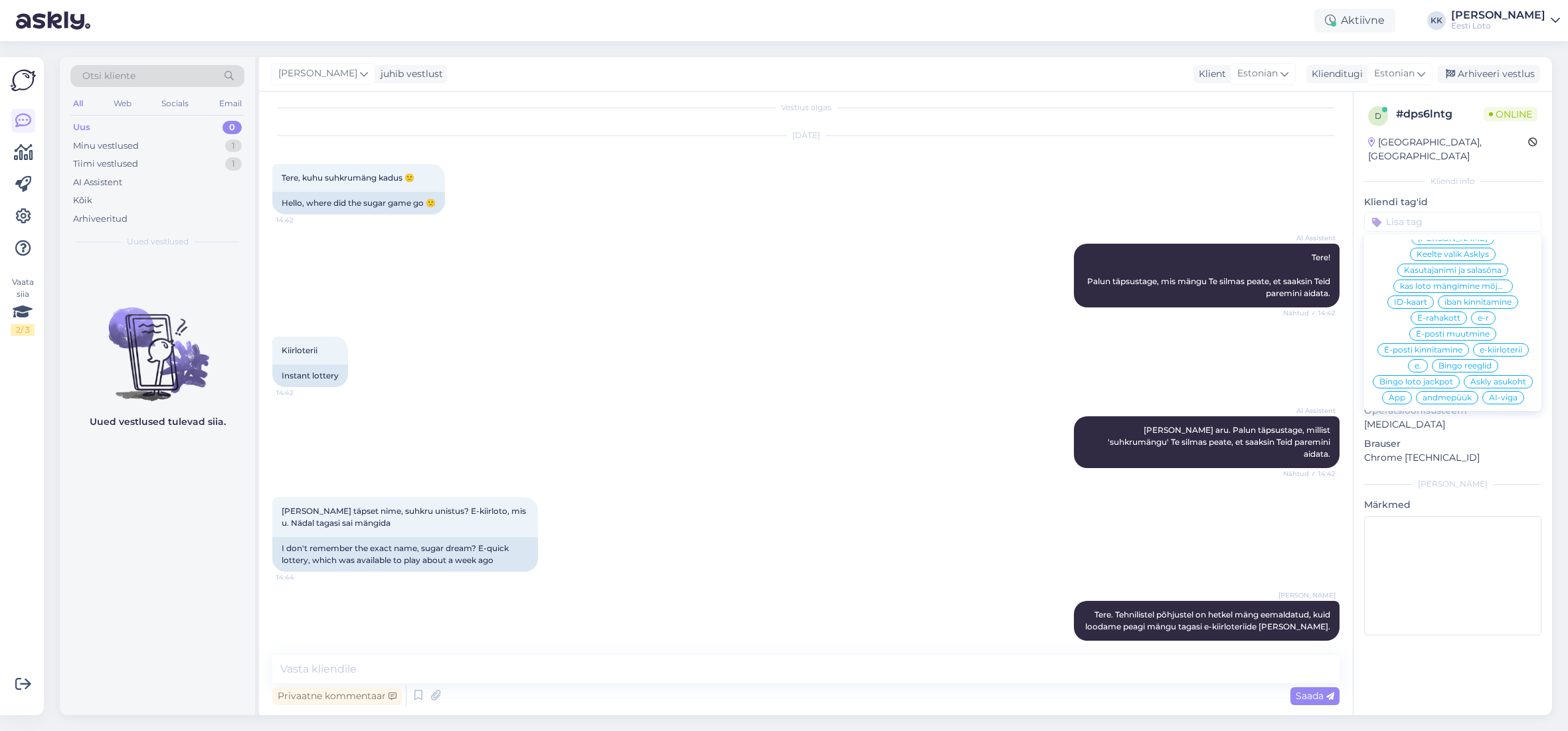
scroll to position [377, 0]
click at [1503, 354] on span "e-kiirloterii" at bounding box center [1501, 358] width 42 height 8
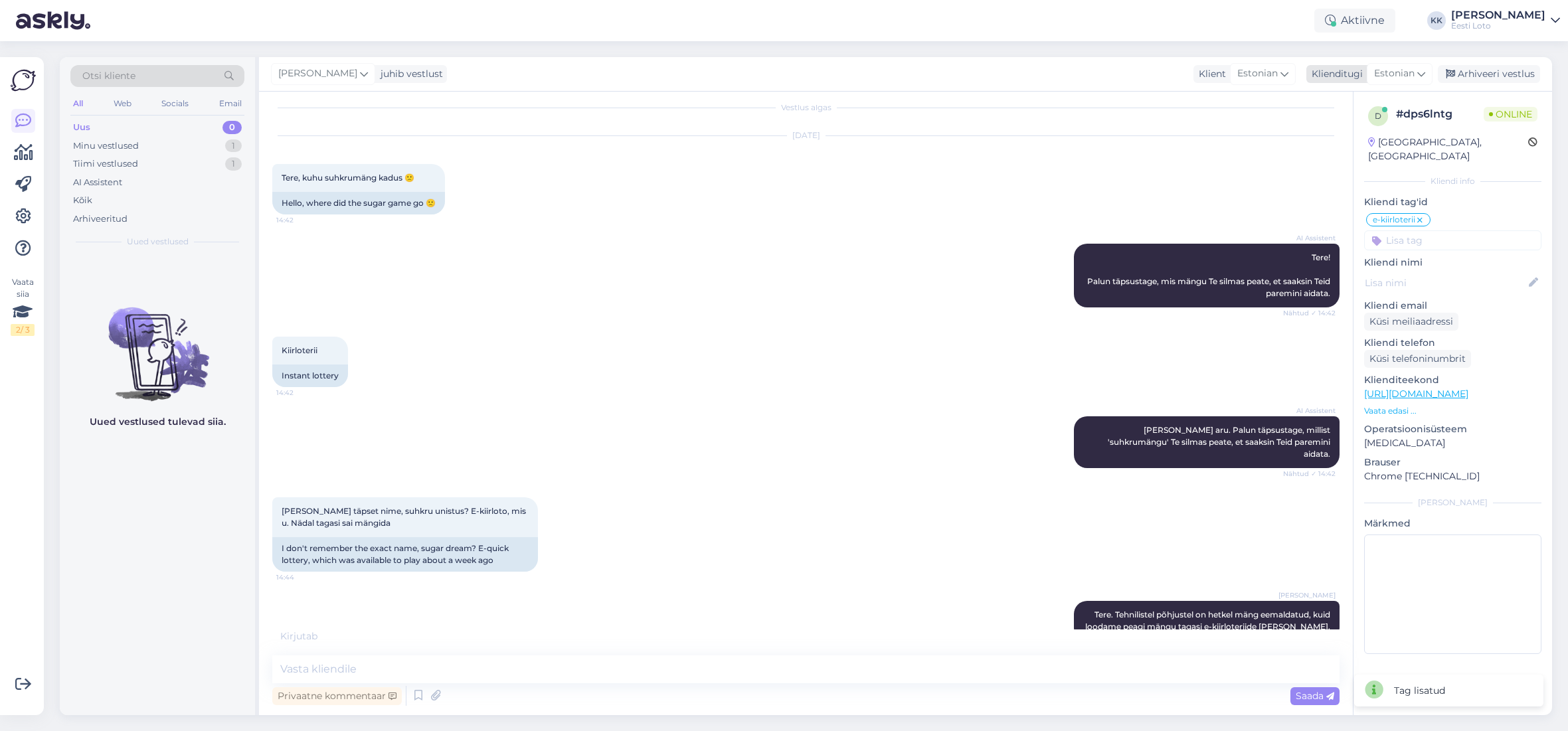
click at [1488, 77] on div "Arhiveeri vestlus" at bounding box center [1489, 73] width 103 height 18
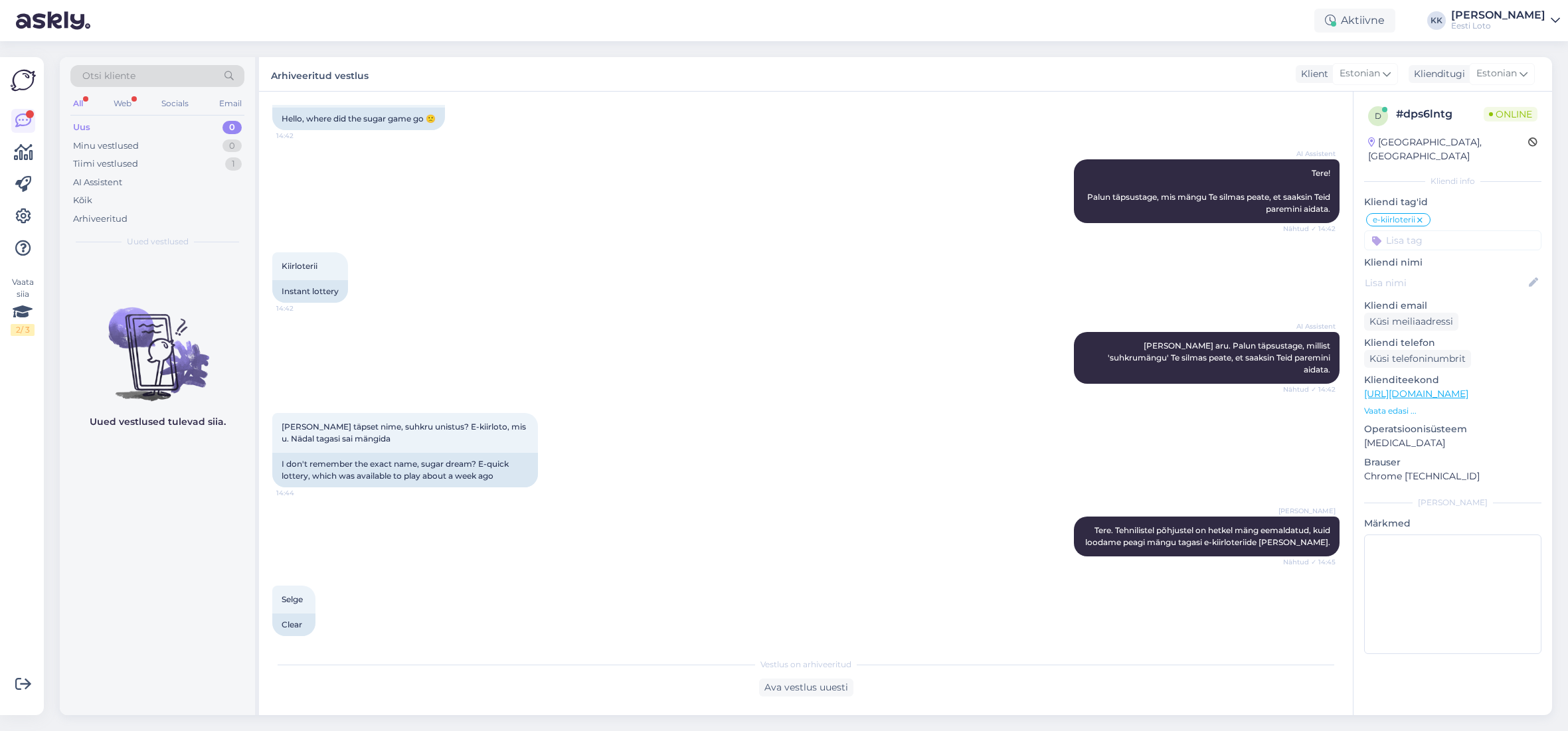
scroll to position [152, 0]
